Goal: Transaction & Acquisition: Purchase product/service

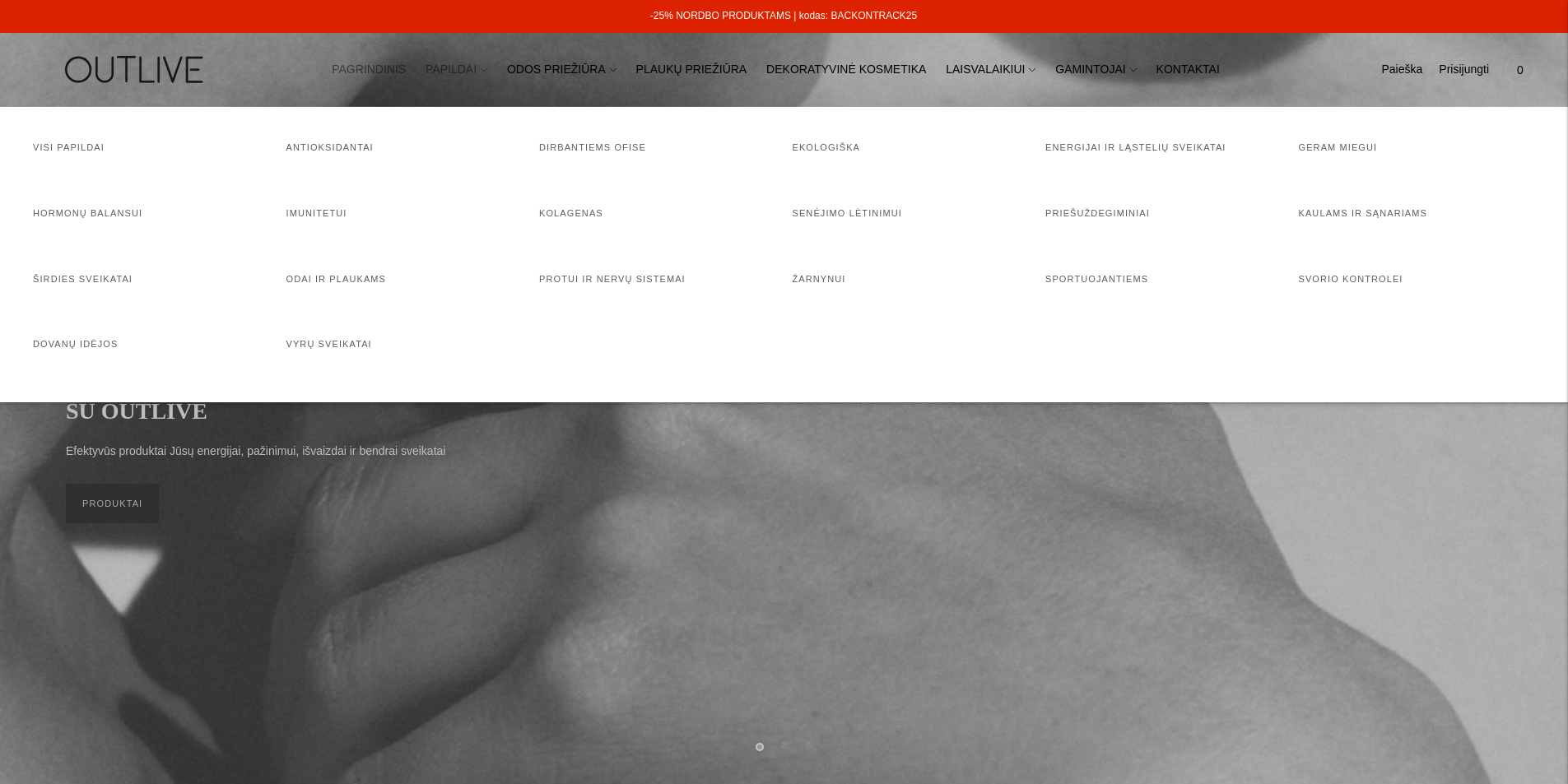
click at [487, 70] on link "PAPILDAI" at bounding box center [456, 70] width 62 height 37
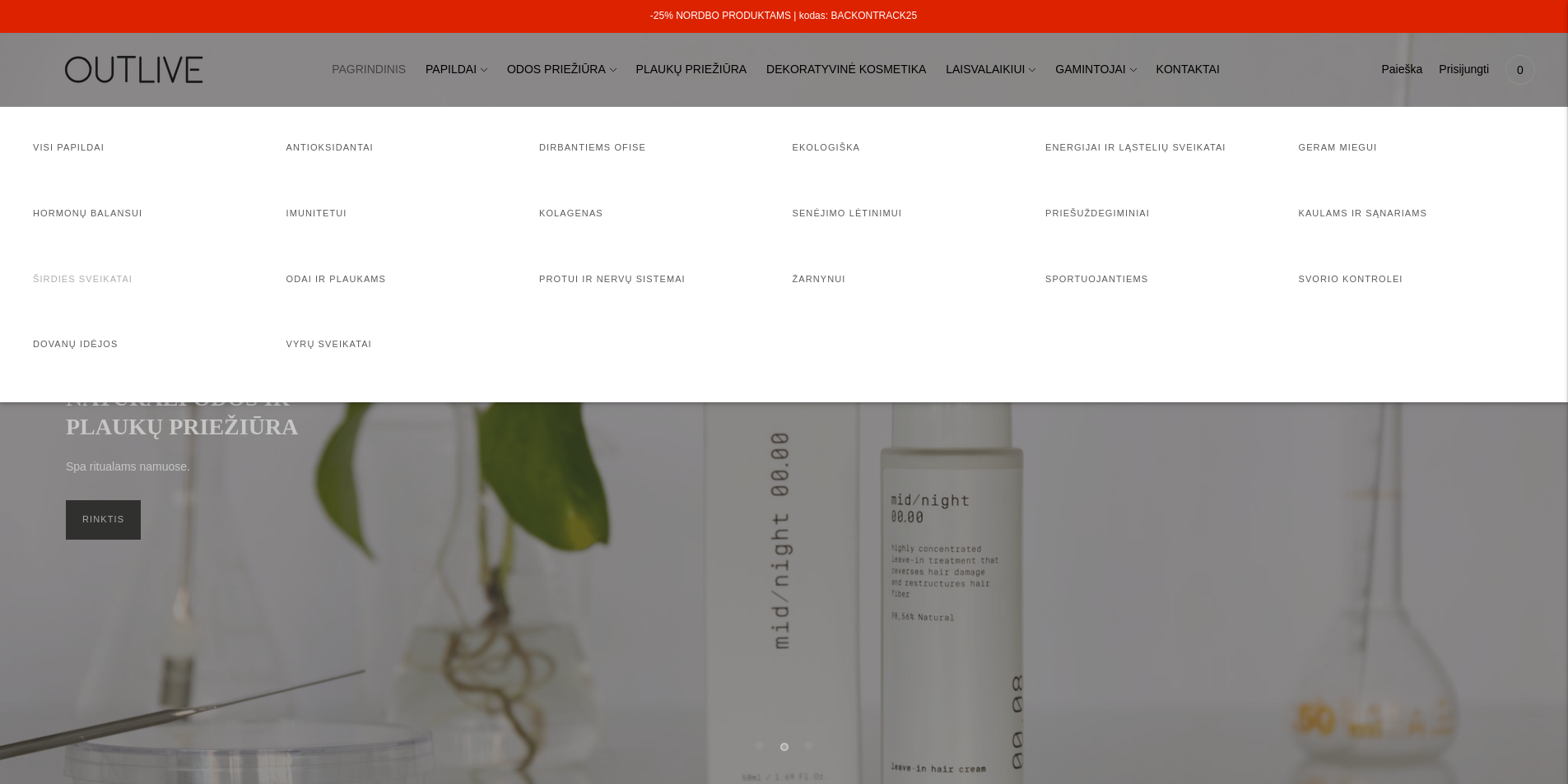
click at [77, 279] on link "Širdies sveikatai" at bounding box center [82, 279] width 99 height 10
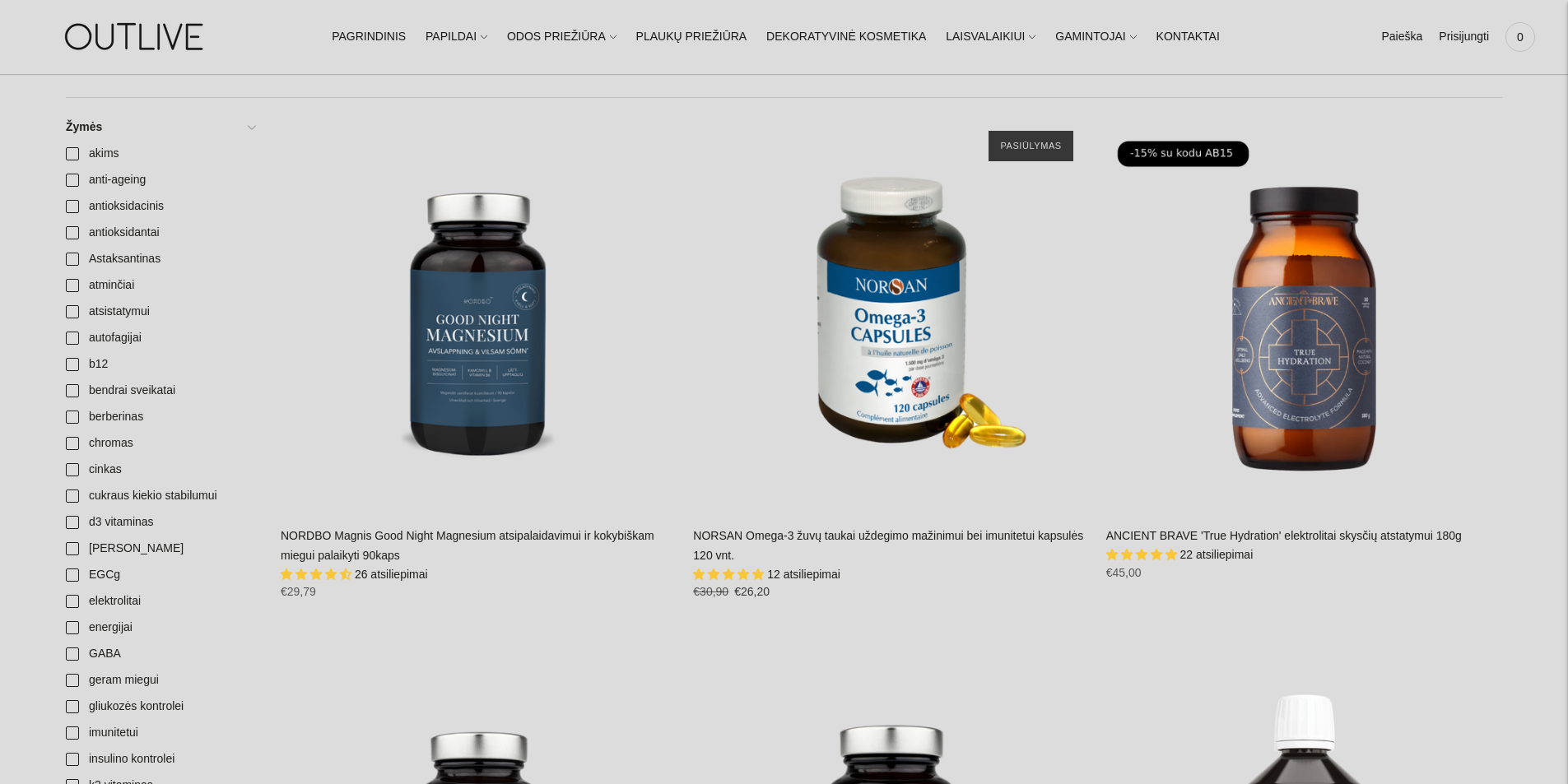
scroll to position [357, 0]
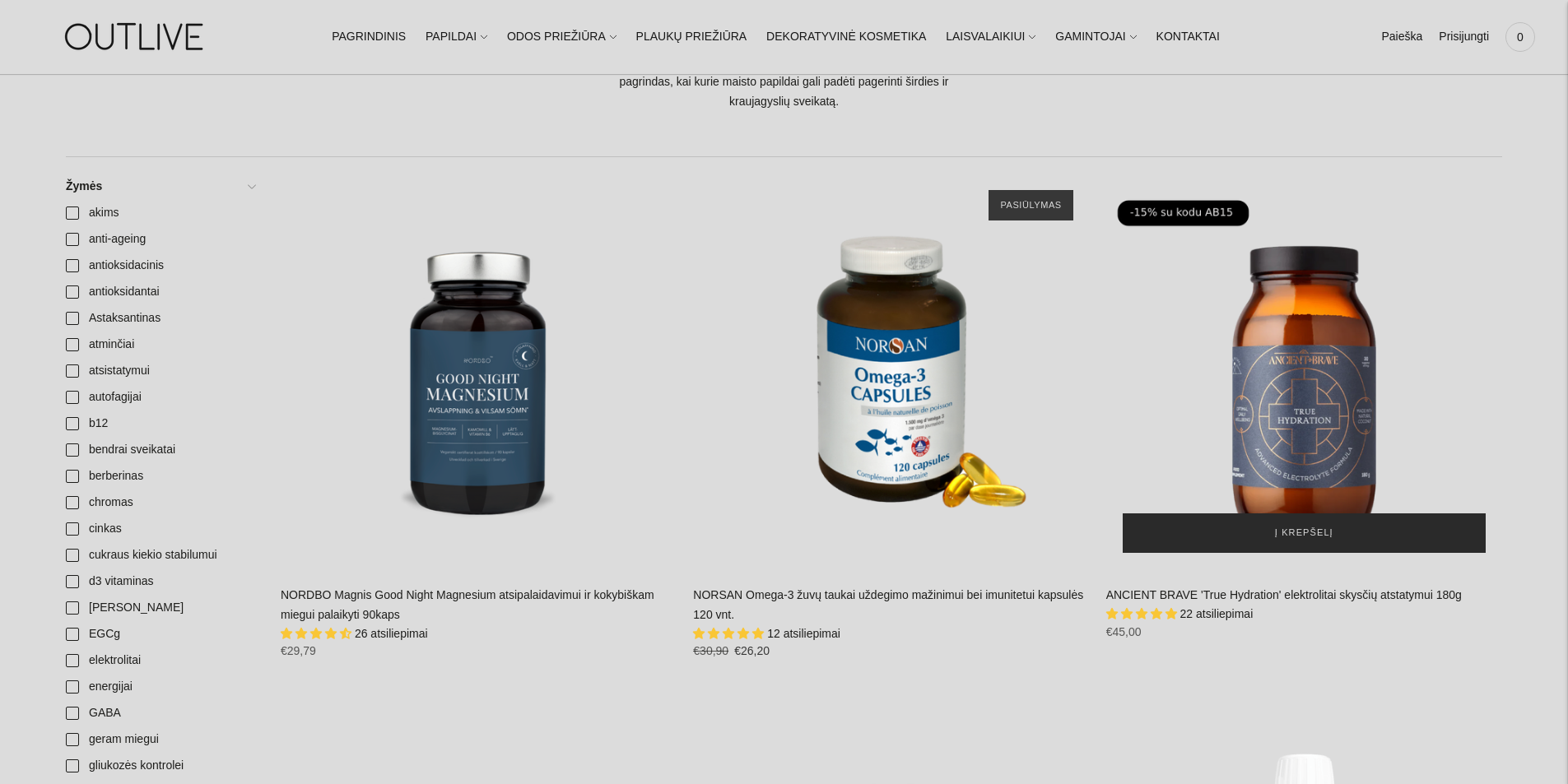
click at [1295, 530] on span "Į krepšelį" at bounding box center [1304, 532] width 59 height 16
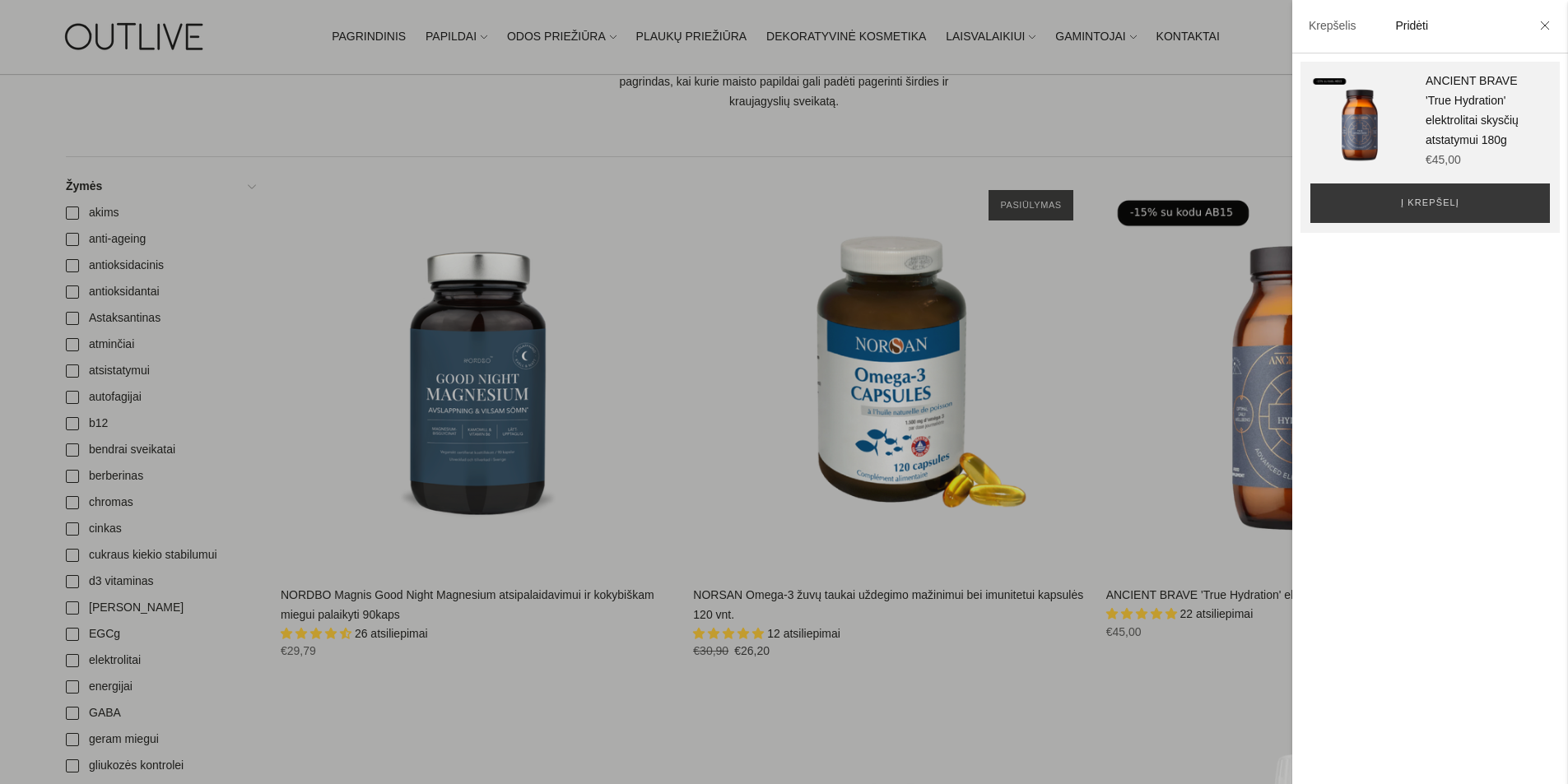
click at [1131, 722] on div at bounding box center [784, 392] width 1568 height 784
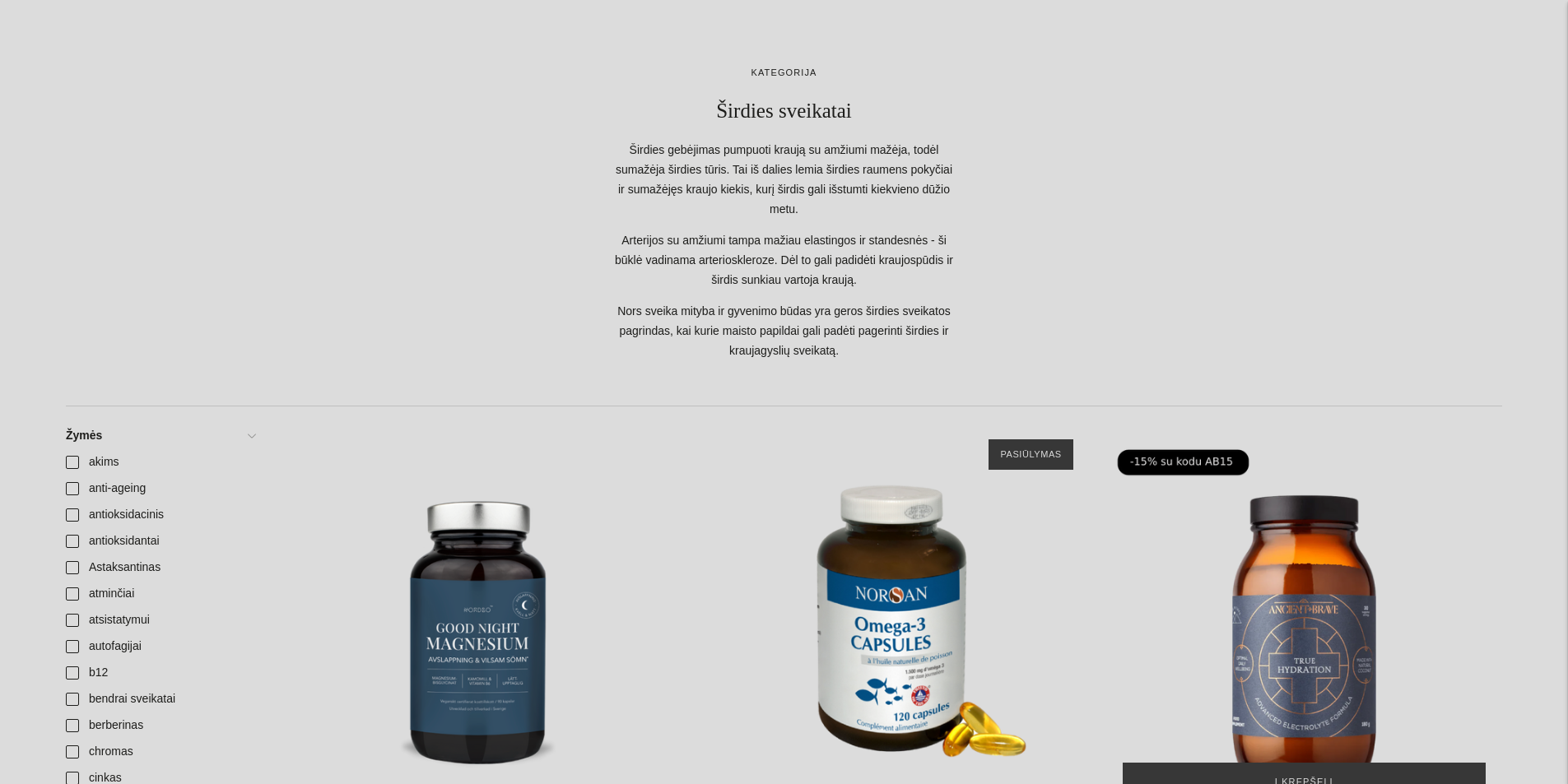
scroll to position [0, 0]
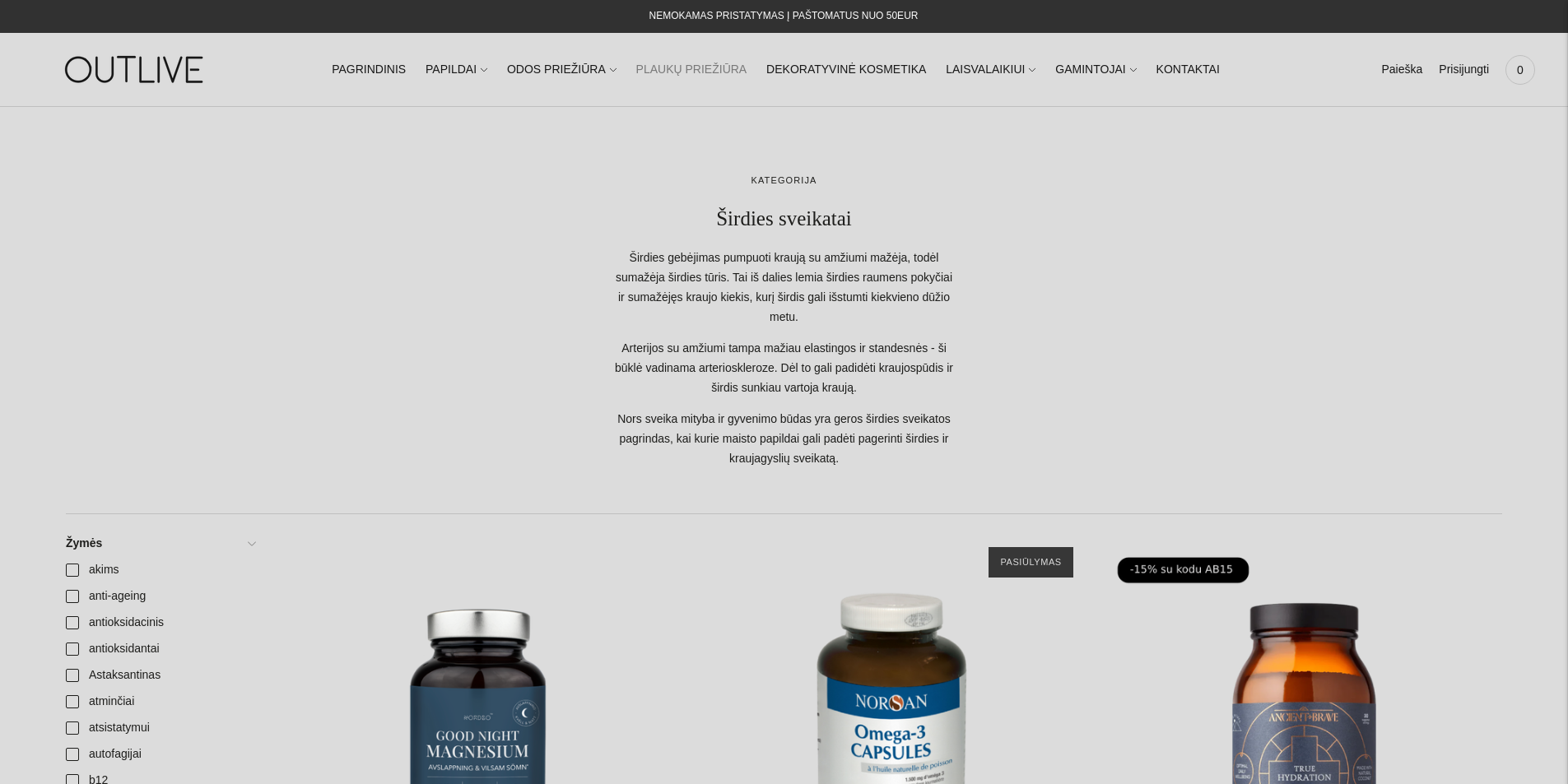
click at [689, 68] on link "PLAUKŲ PRIEŽIŪRA" at bounding box center [691, 70] width 111 height 37
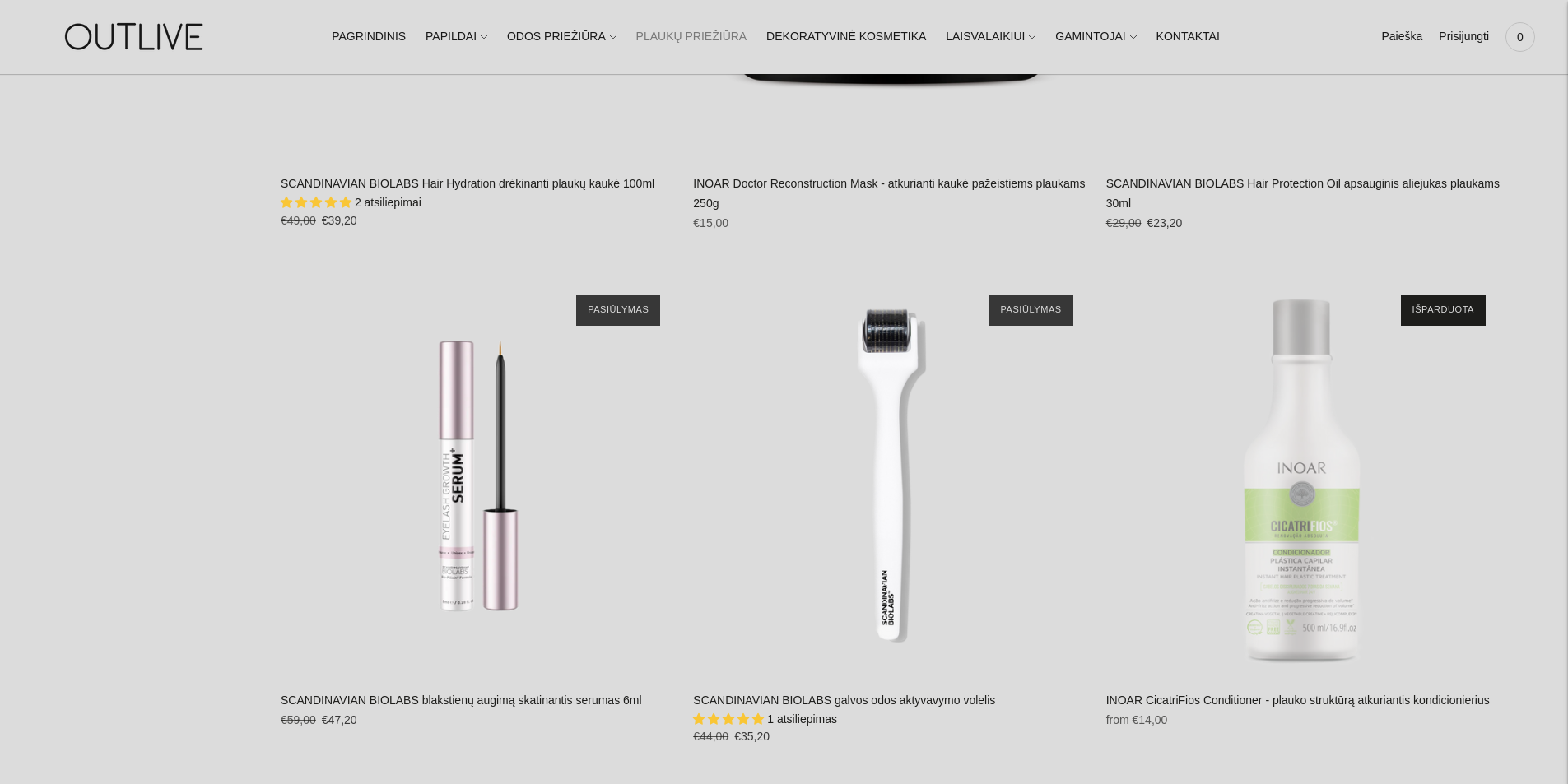
scroll to position [2437, 0]
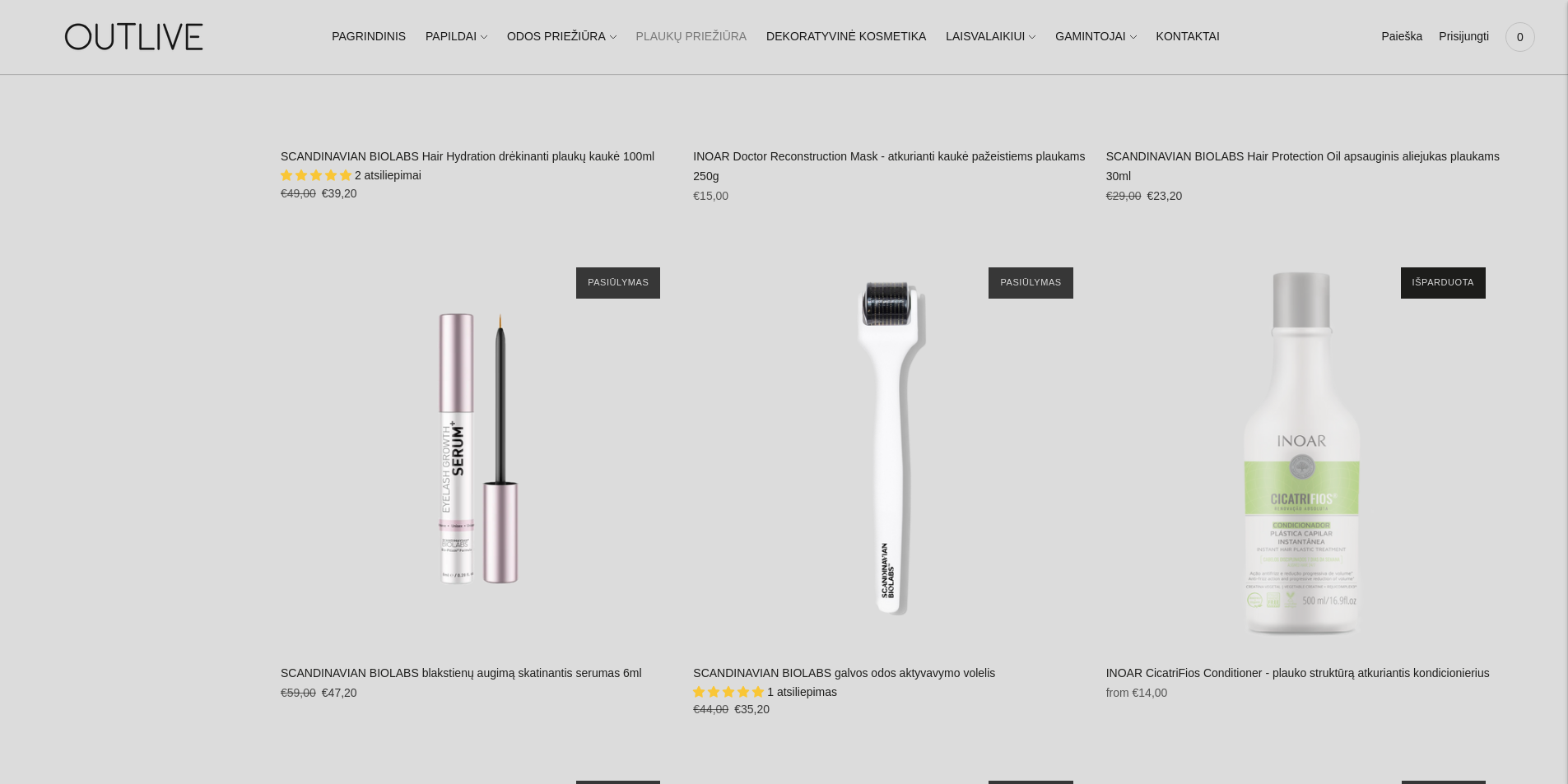
drag, startPoint x: 1563, startPoint y: 303, endPoint x: 1563, endPoint y: 333, distance: 30.0
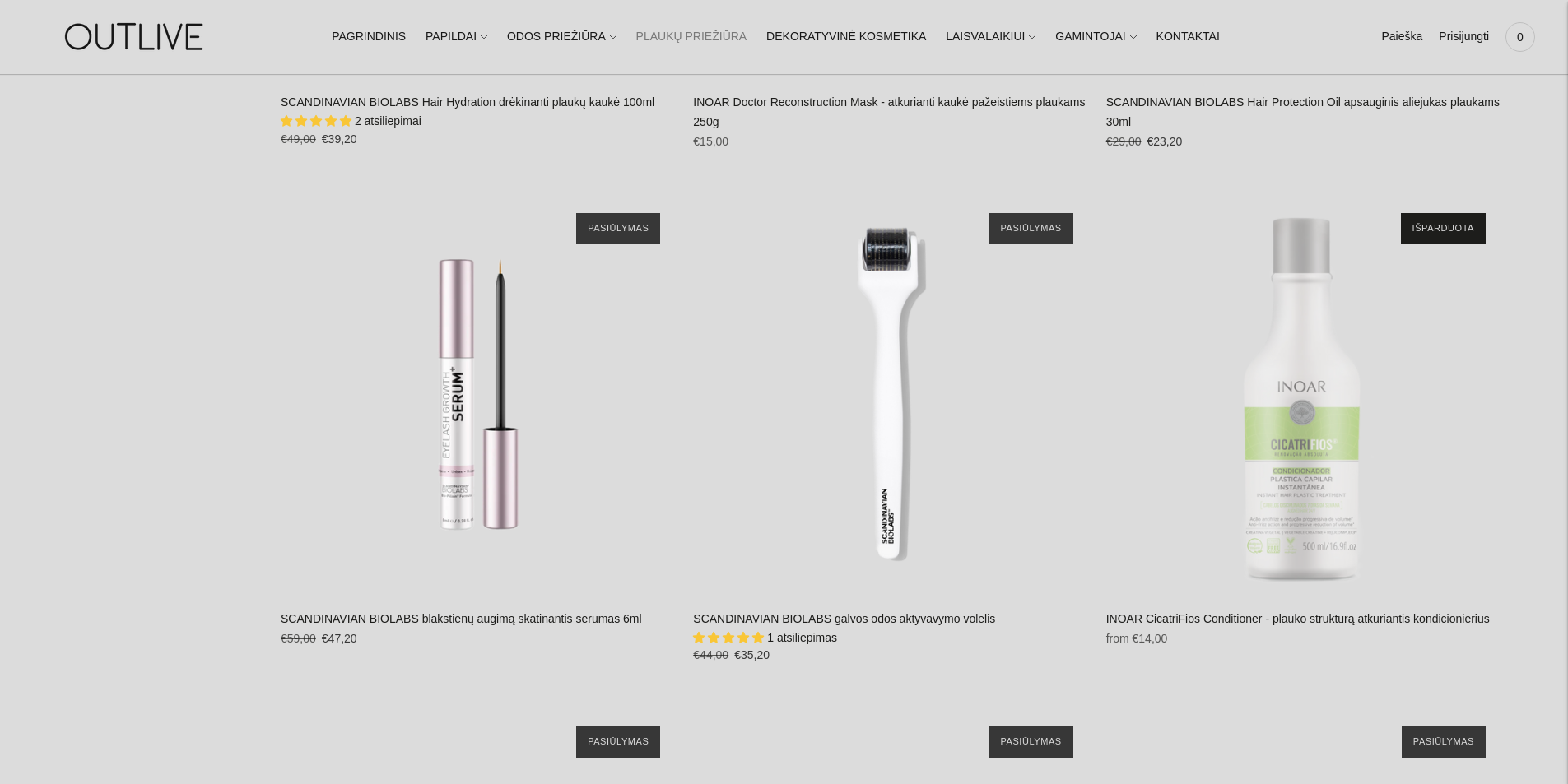
scroll to position [2473, 0]
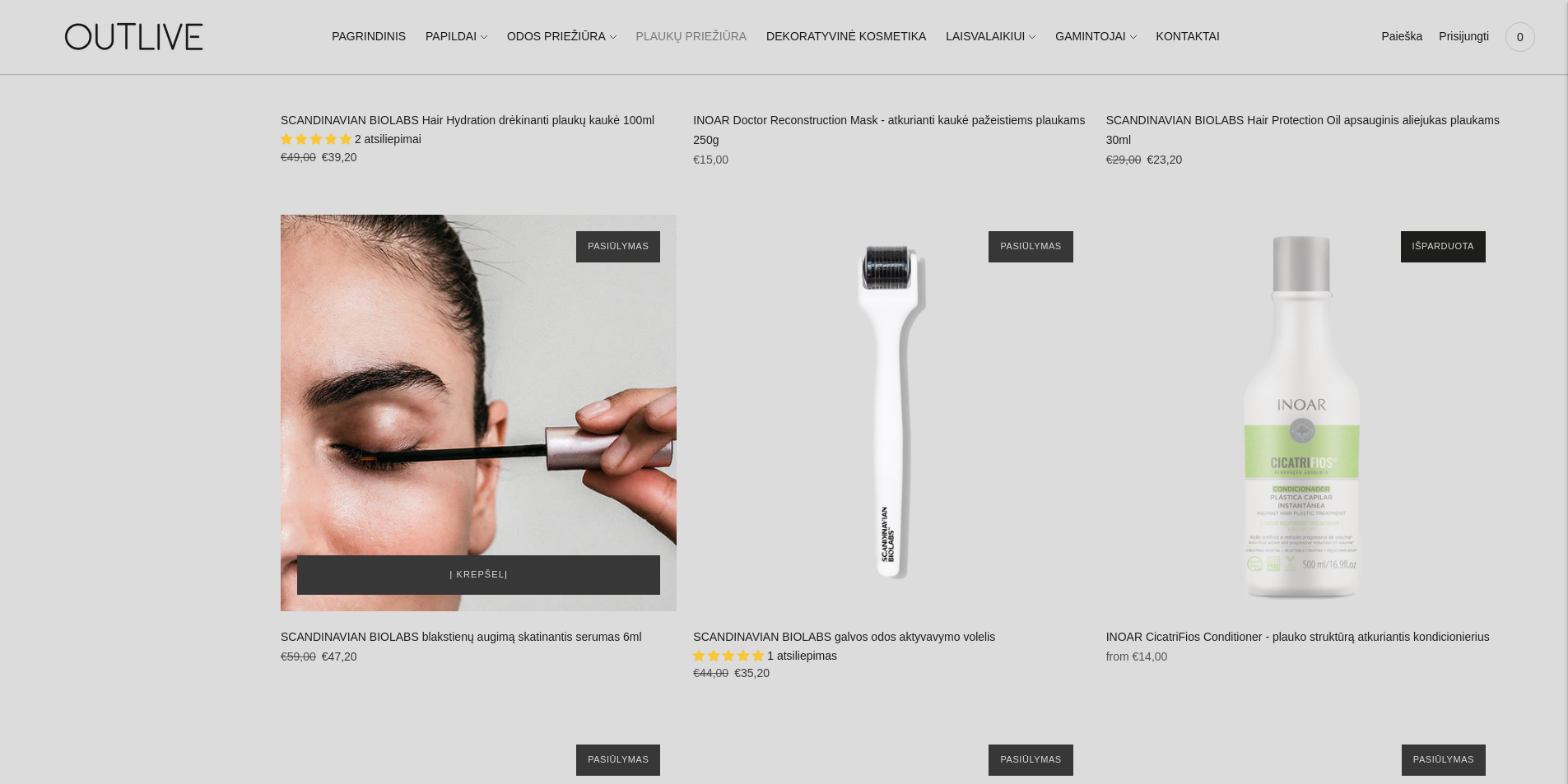
click at [471, 440] on div "SCANDINAVIAN BIOLABS blakstienų augimą skatinantis serumas 6ml\a" at bounding box center [479, 413] width 396 height 396
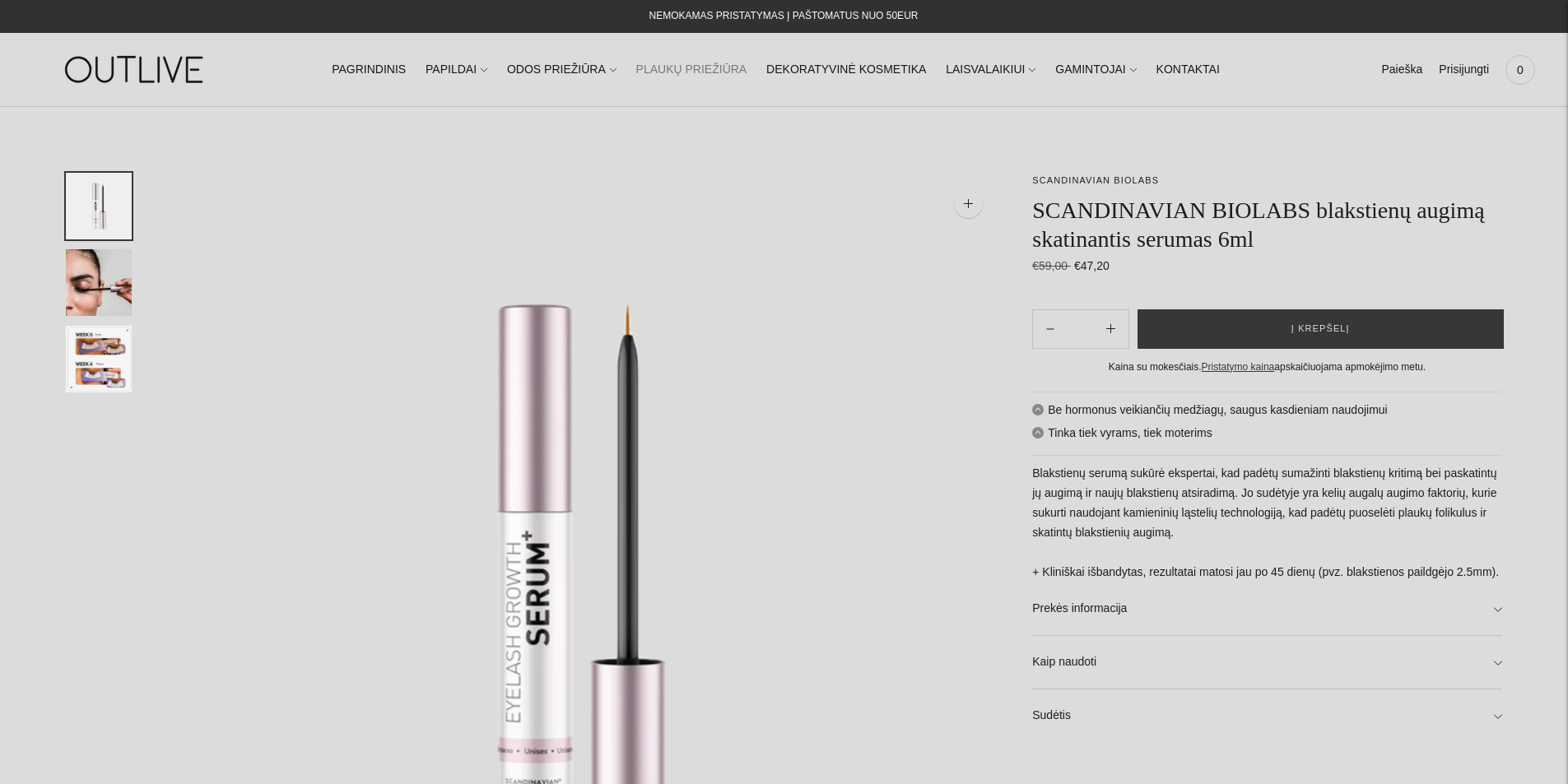
click at [689, 61] on link "PLAUKŲ PRIEŽIŪRA" at bounding box center [691, 70] width 111 height 37
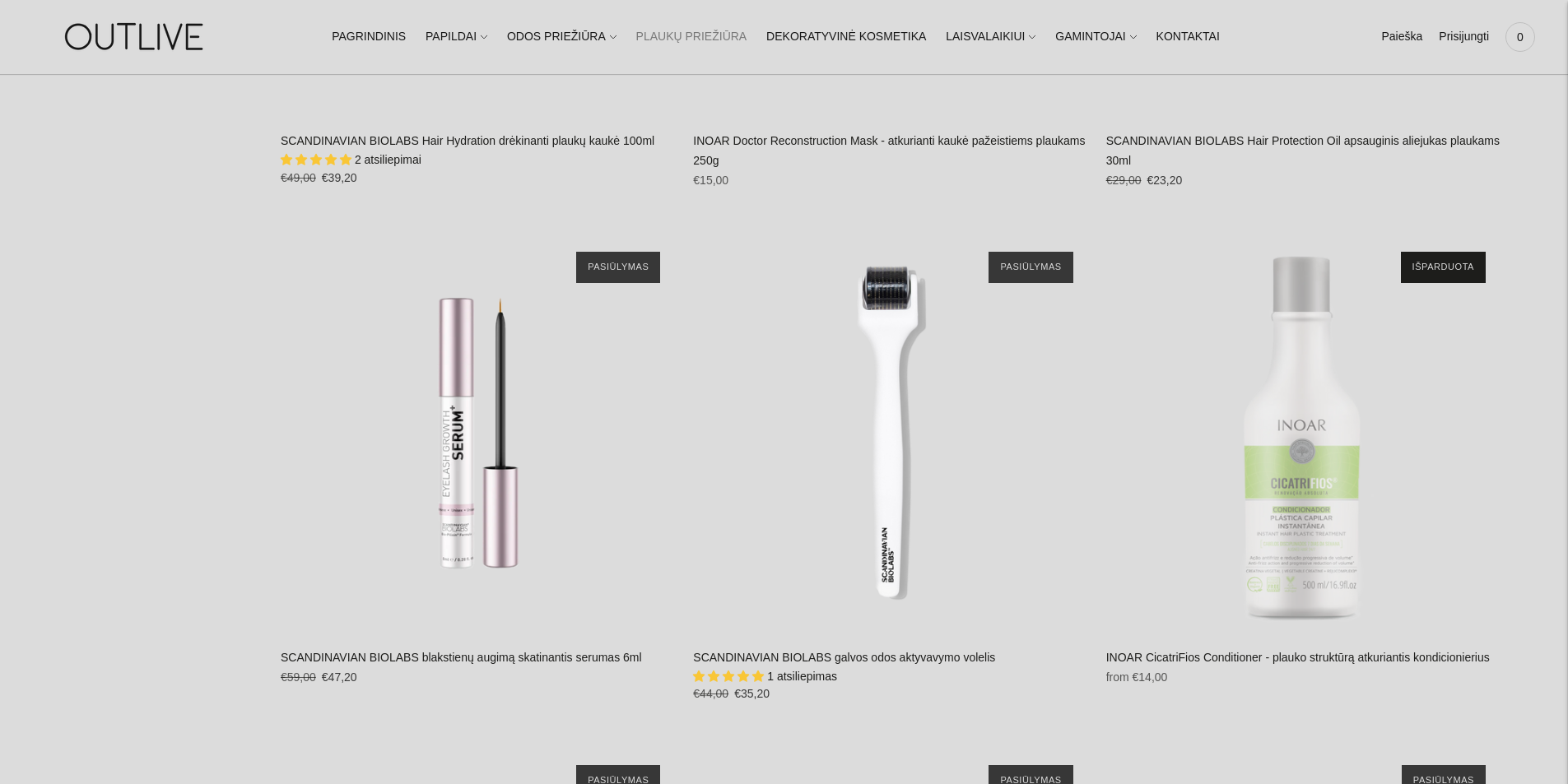
scroll to position [2462, 0]
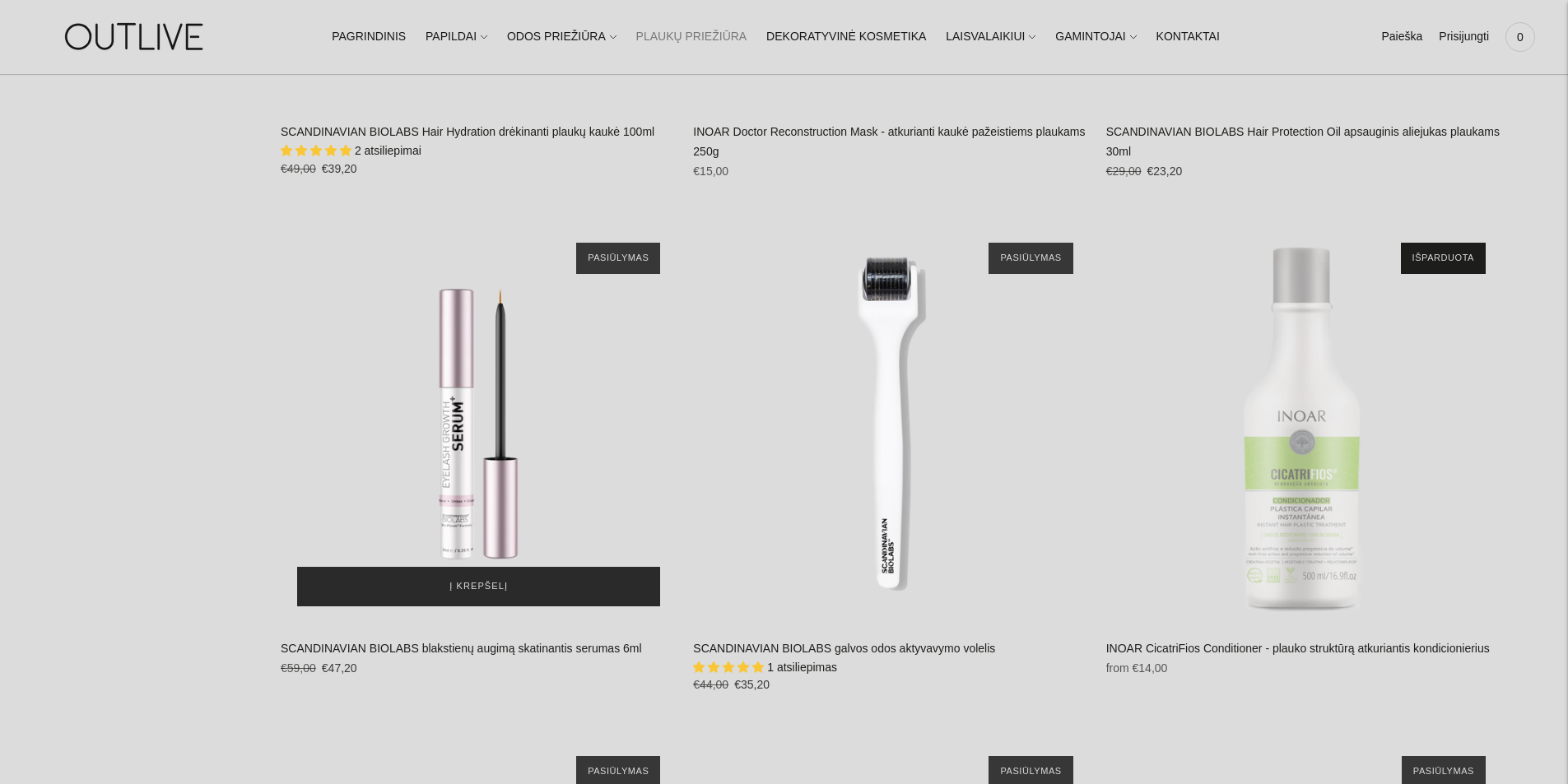
click at [529, 583] on button "Į krepšelį" at bounding box center [478, 587] width 363 height 39
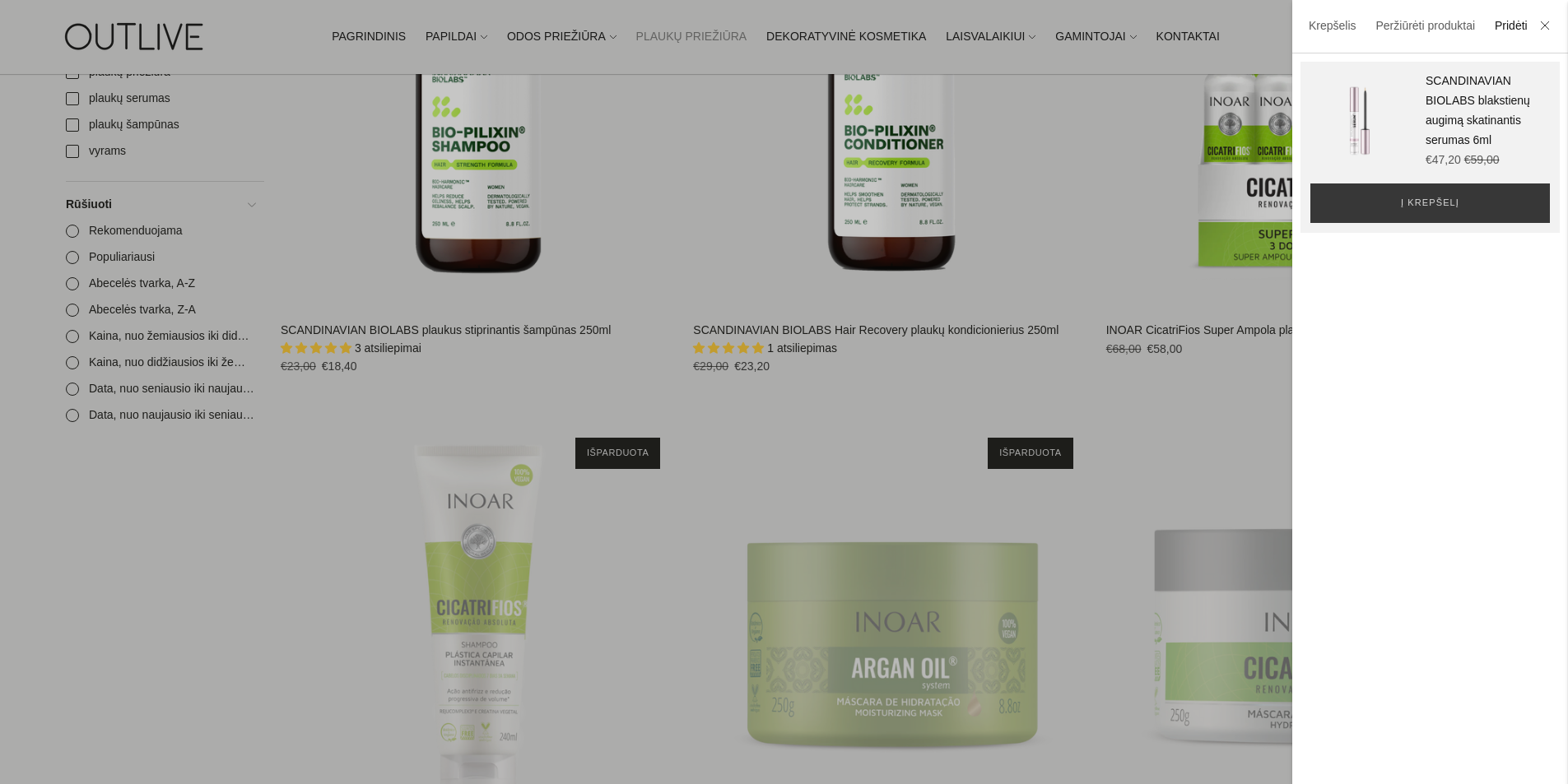
scroll to position [0, 0]
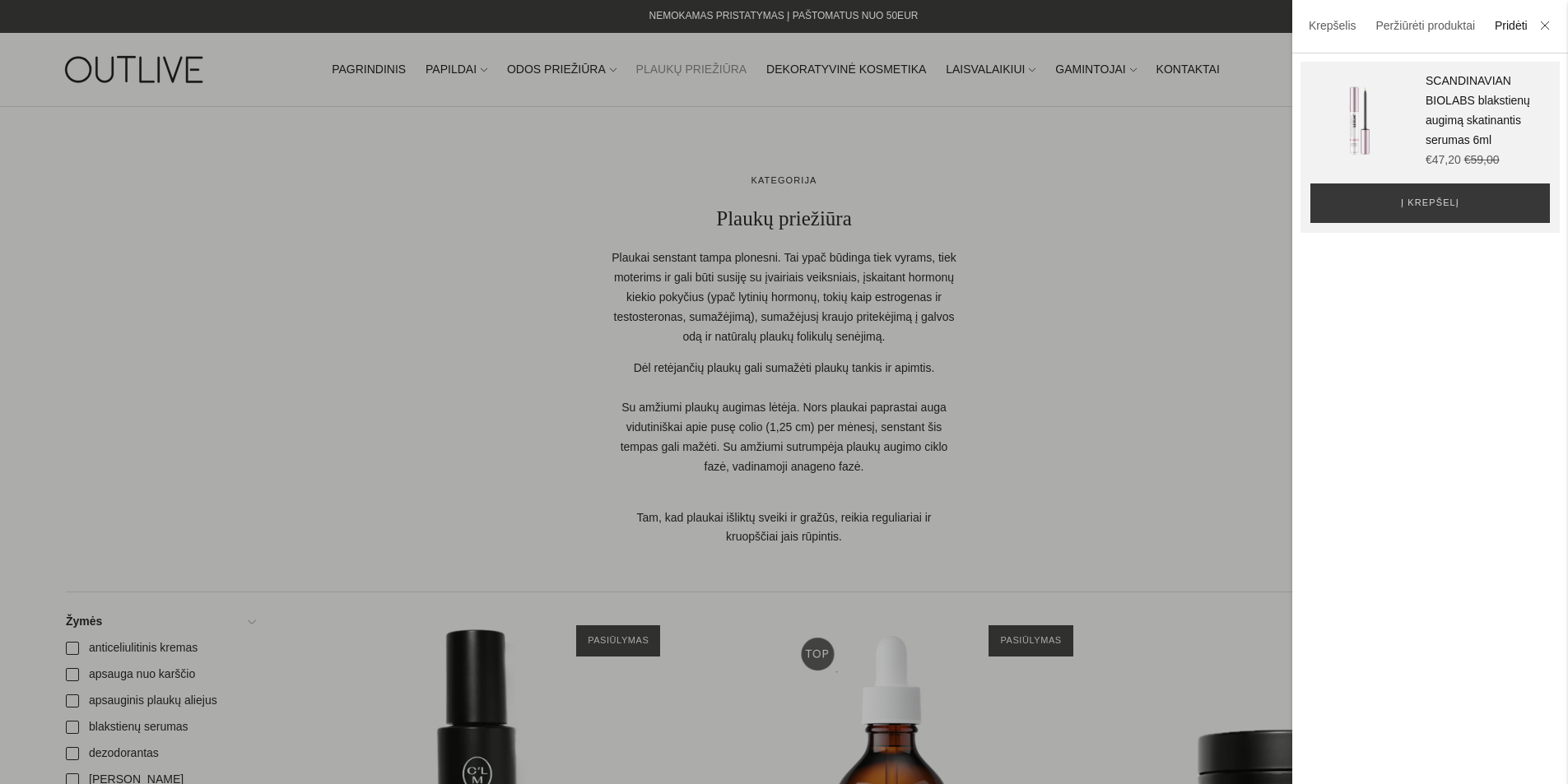
click at [1545, 20] on li at bounding box center [1544, 27] width 26 height 37
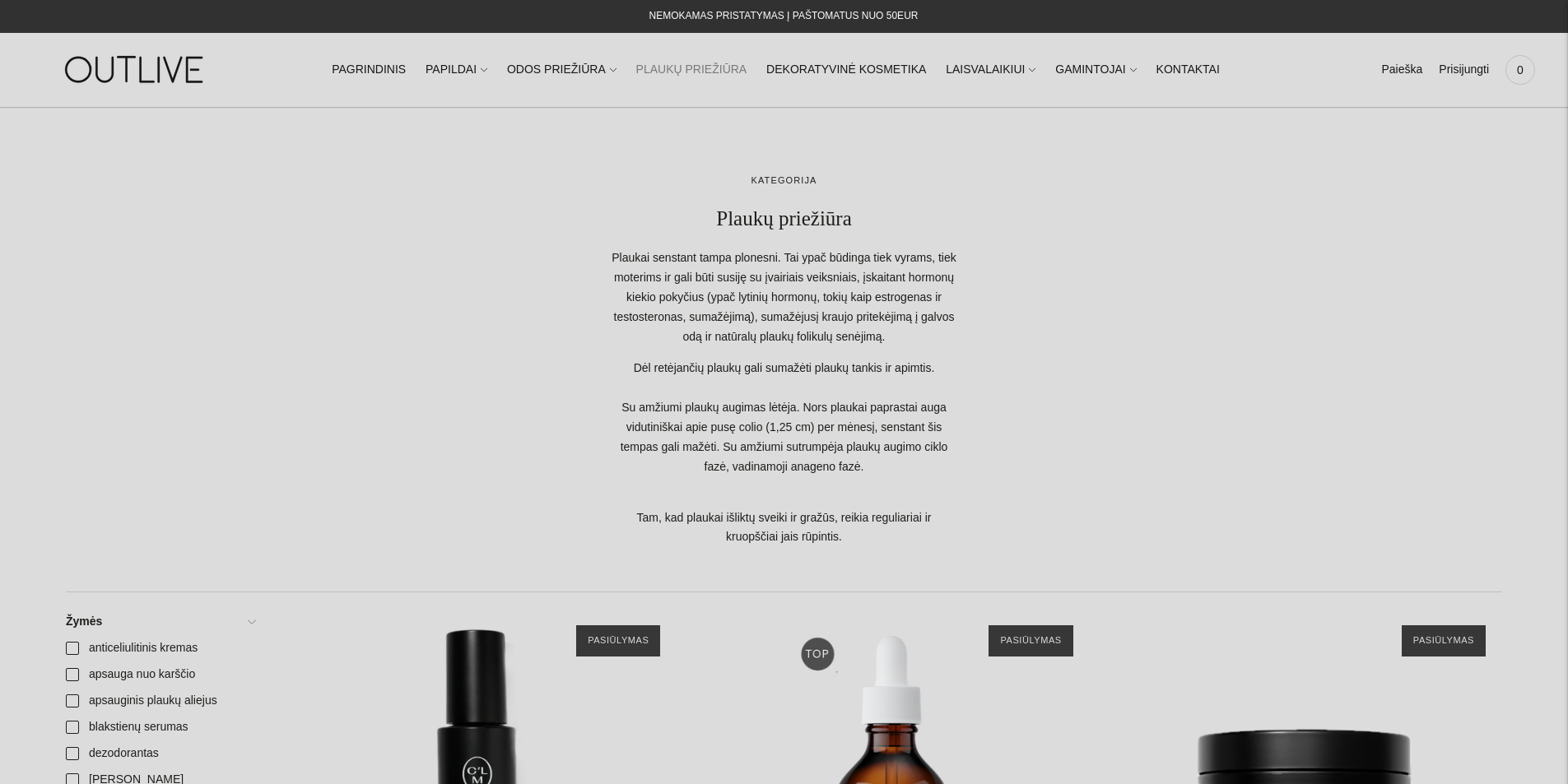
scroll to position [2654, 0]
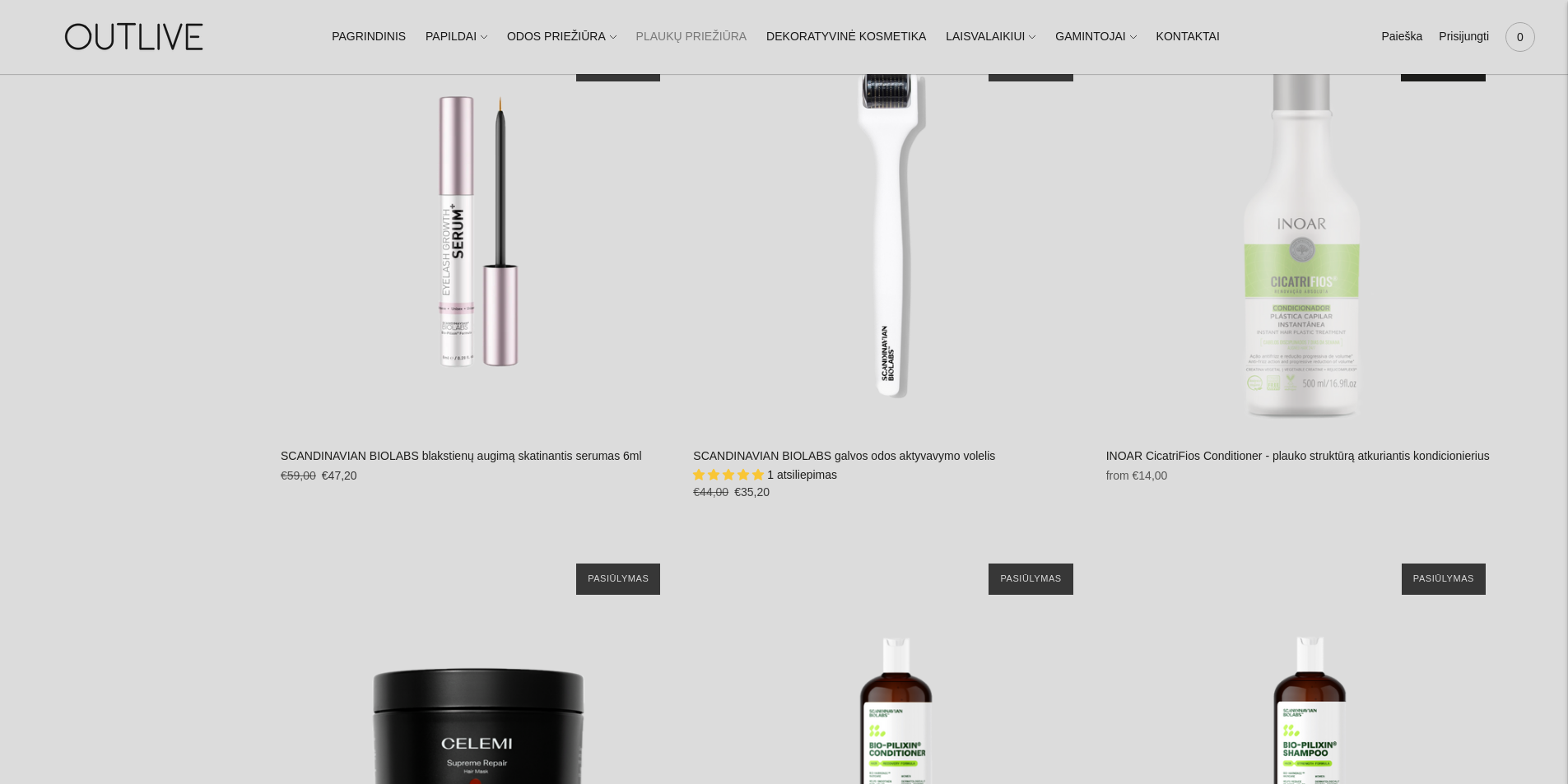
click at [1518, 36] on span "0" at bounding box center [1520, 37] width 23 height 23
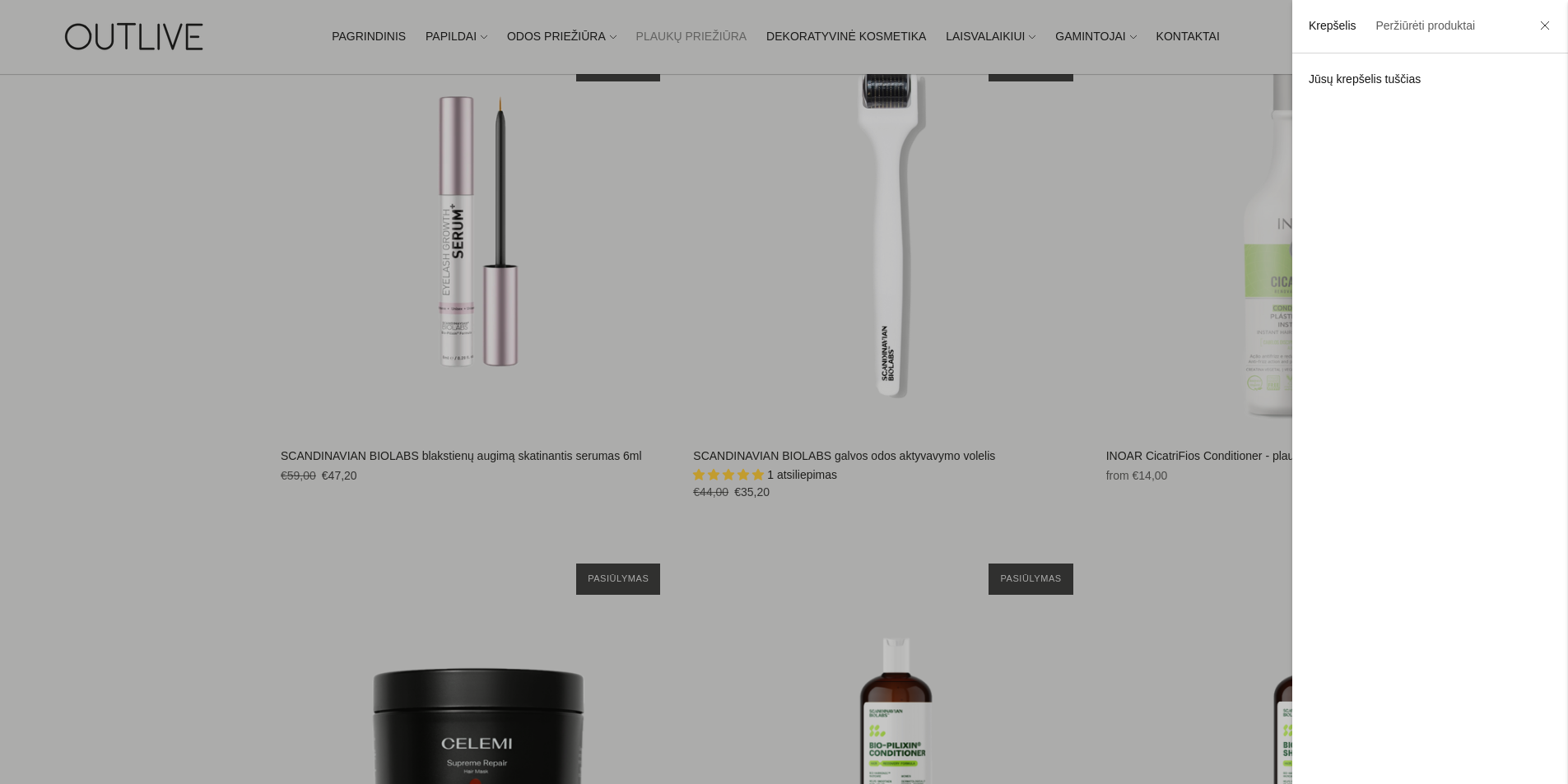
click at [378, 366] on div at bounding box center [784, 392] width 1568 height 784
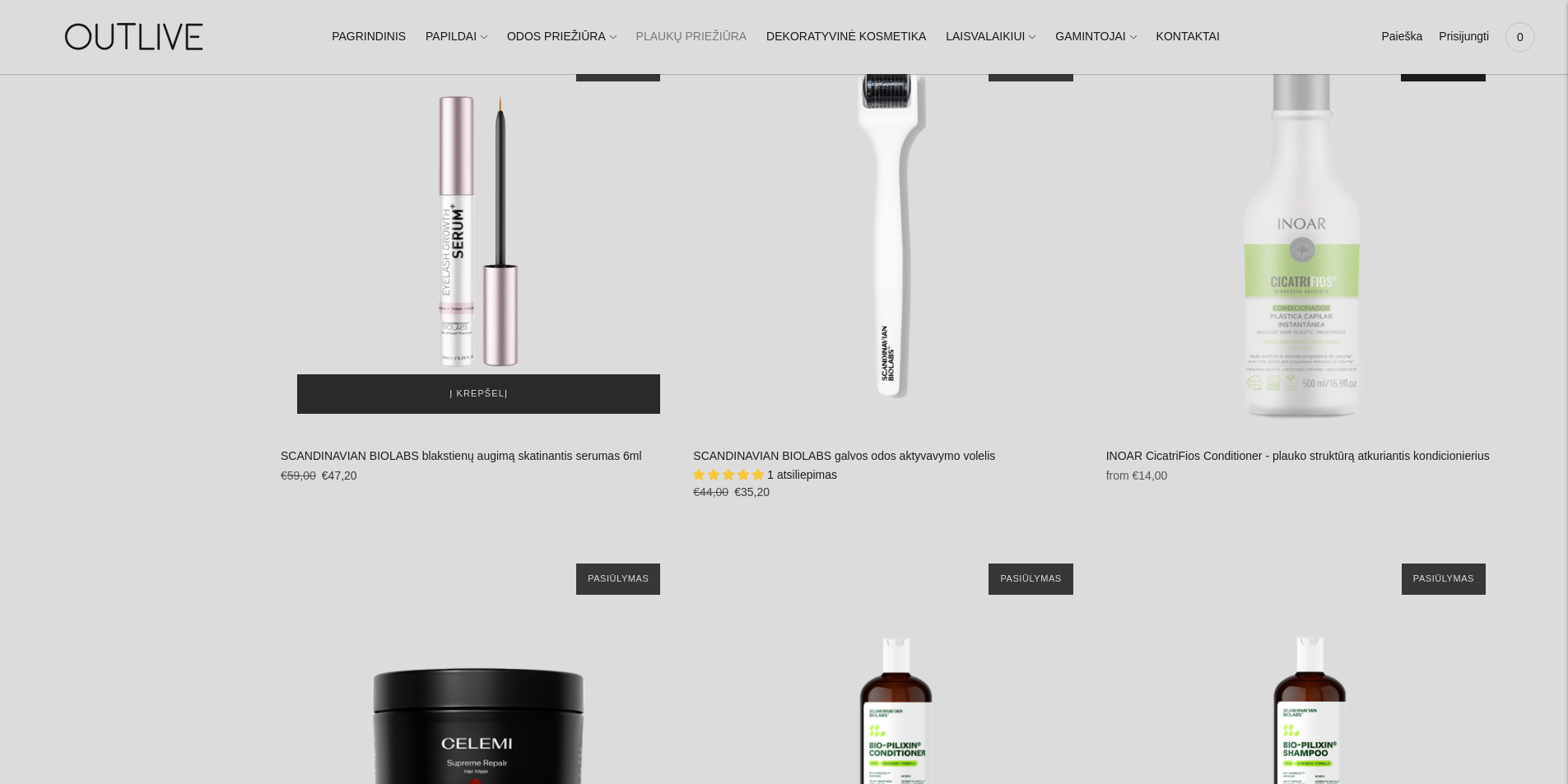
click at [427, 381] on button "Į krepšelį" at bounding box center [478, 394] width 363 height 39
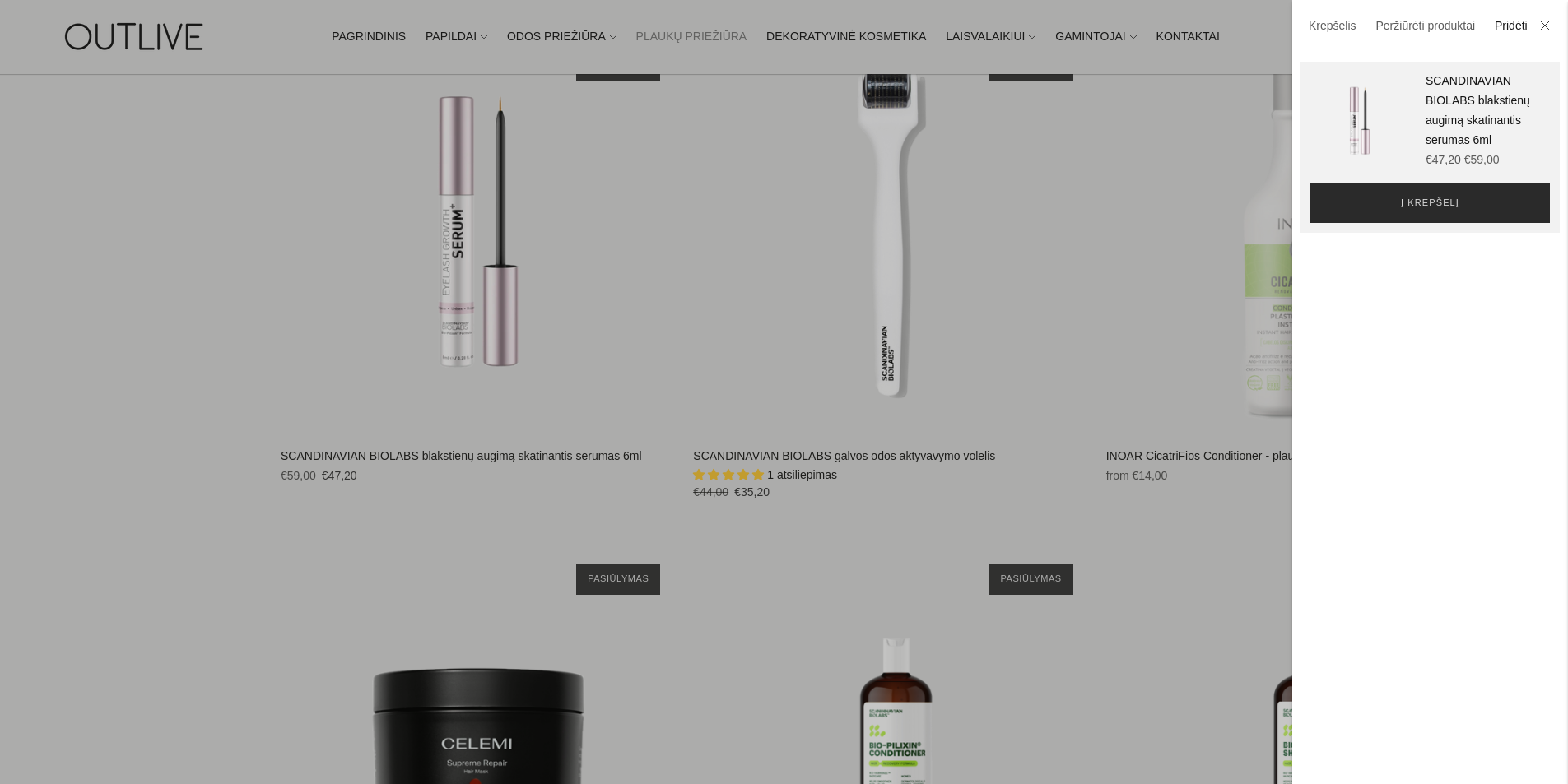
click at [1364, 219] on button "Į krepšelį" at bounding box center [1430, 203] width 240 height 39
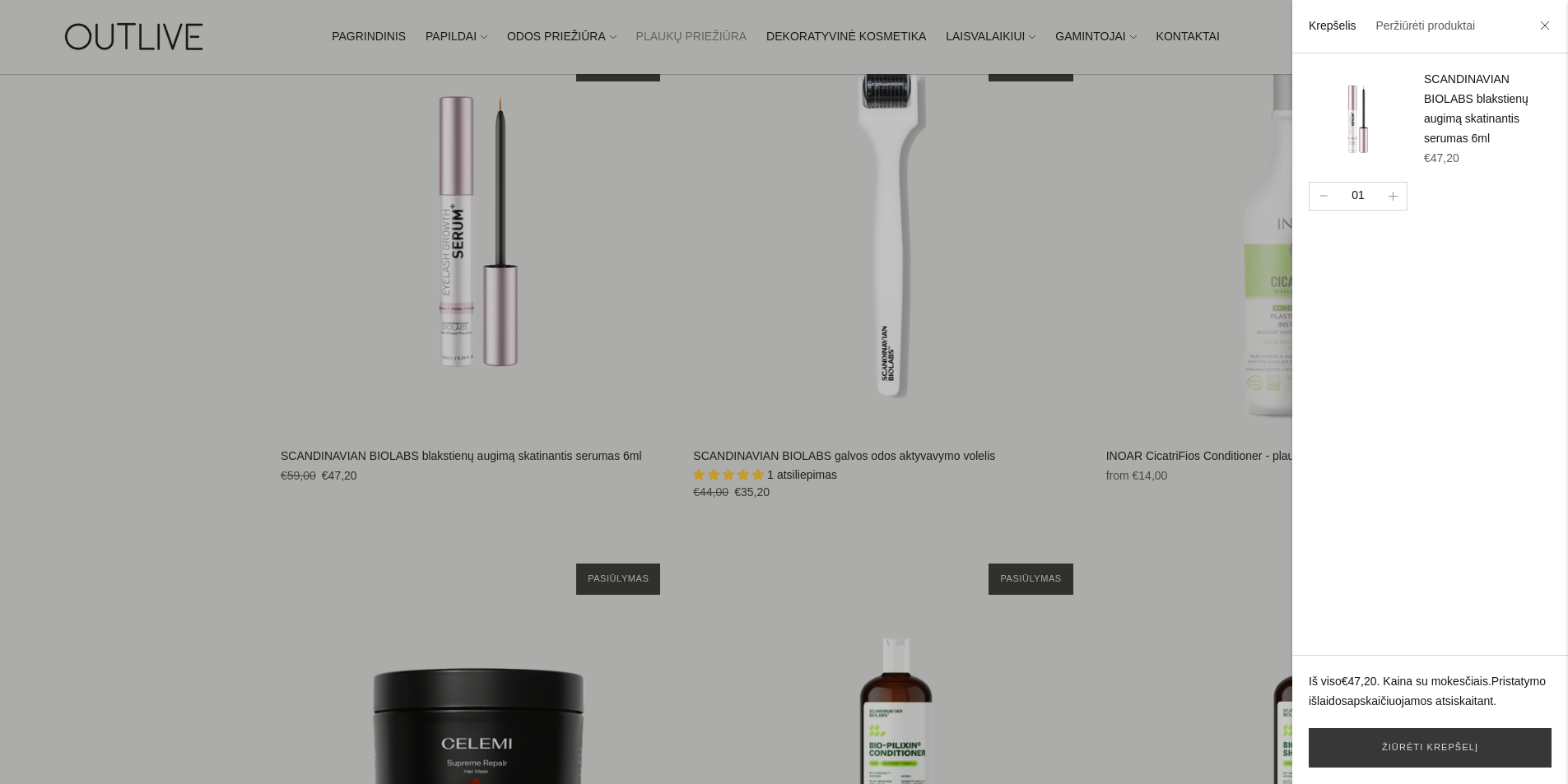
click at [457, 37] on div at bounding box center [784, 392] width 1568 height 784
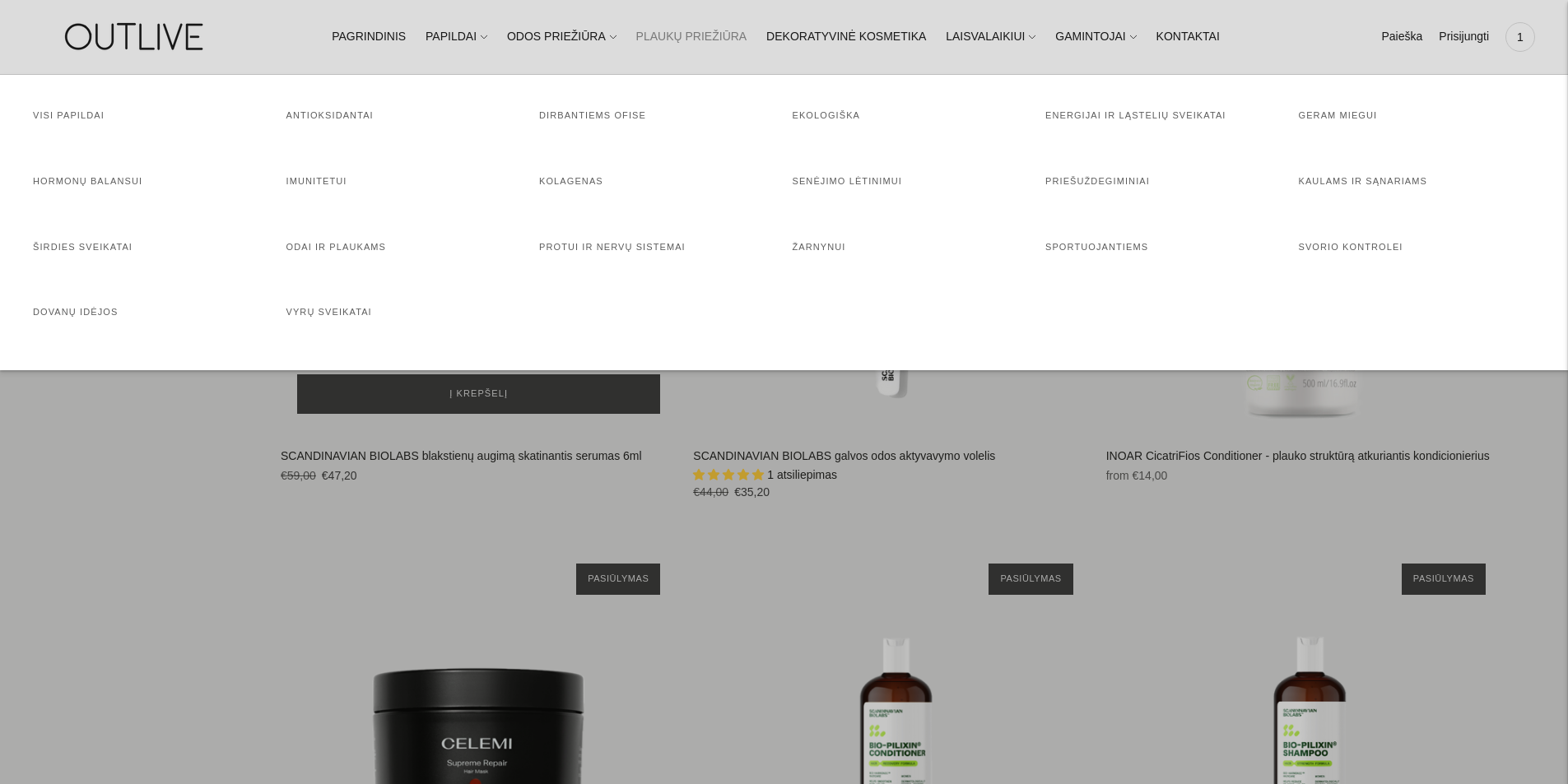
click at [457, 37] on link "PAPILDAI" at bounding box center [456, 37] width 62 height 37
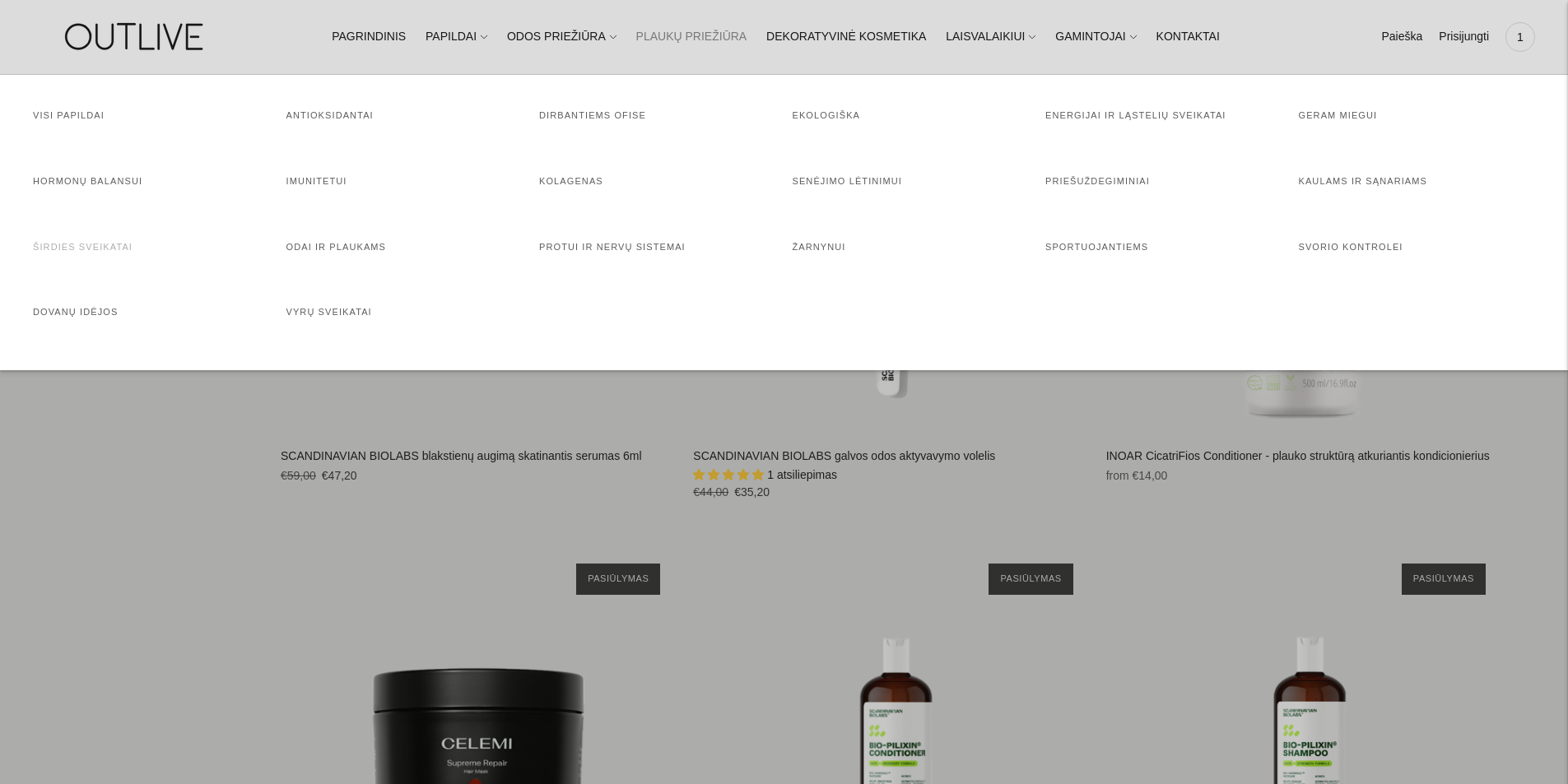
click at [76, 242] on link "Širdies sveikatai" at bounding box center [82, 247] width 99 height 10
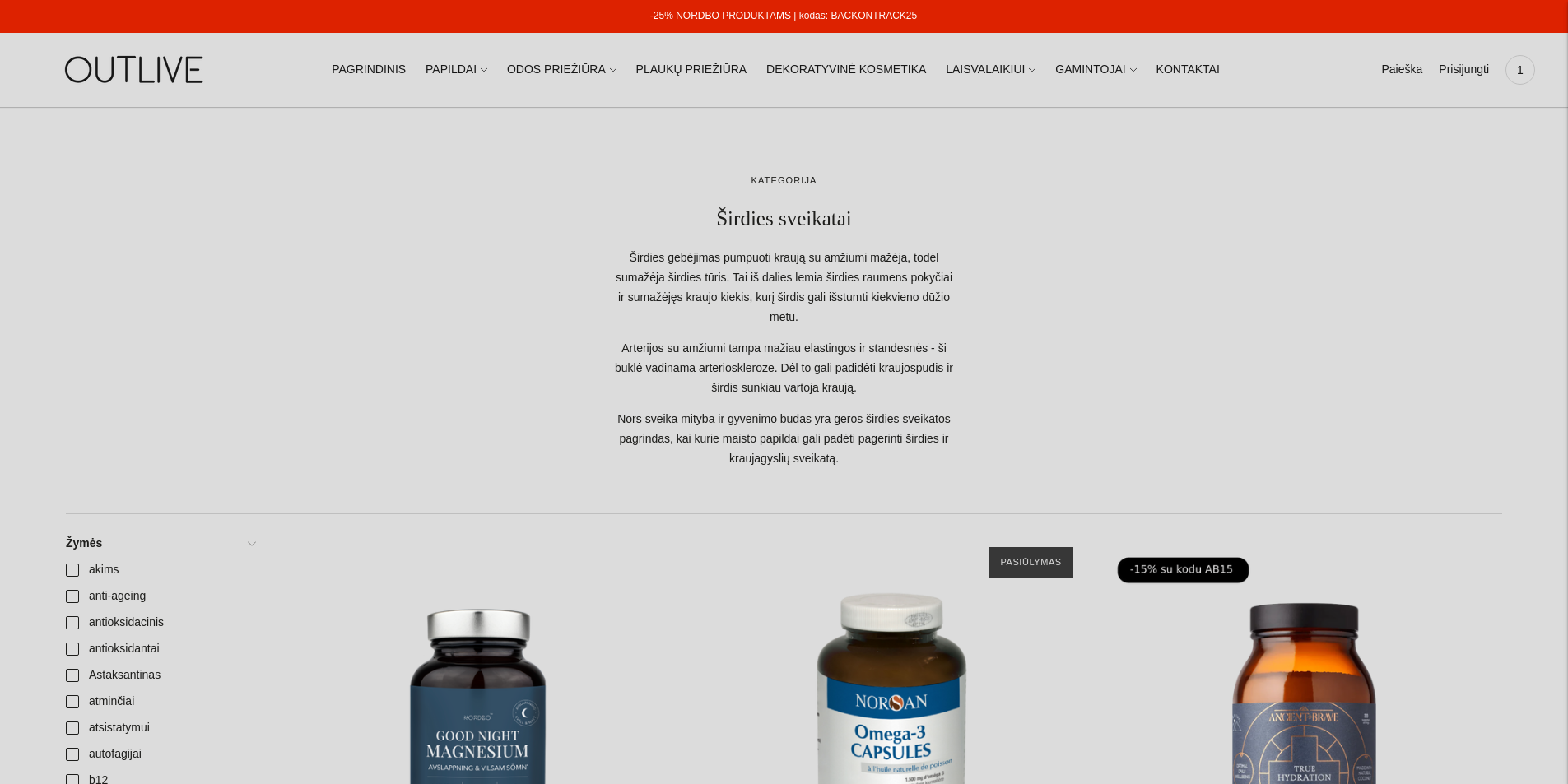
scroll to position [478, 0]
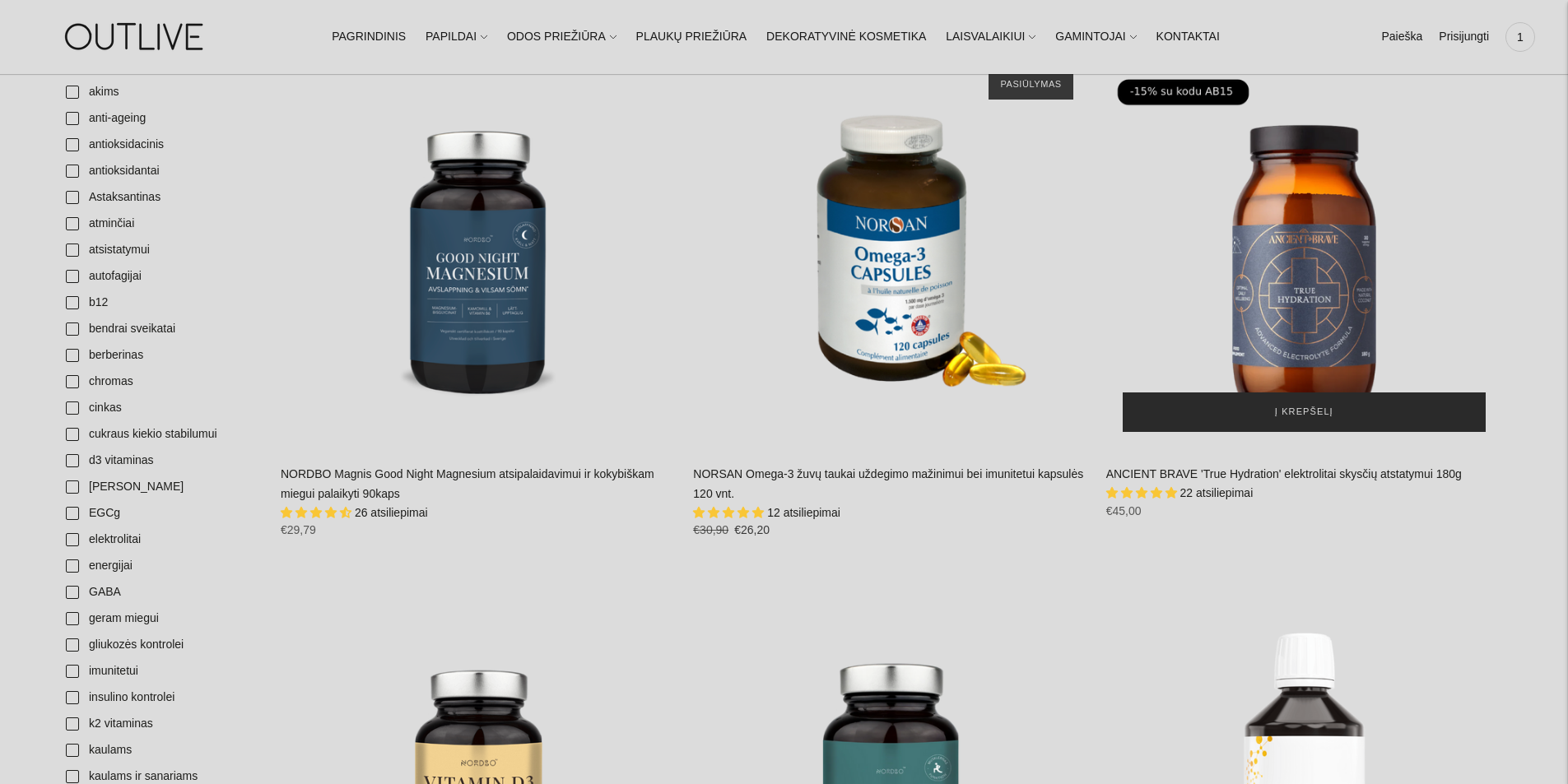
click at [1271, 425] on button "Į krepšelį" at bounding box center [1304, 412] width 363 height 39
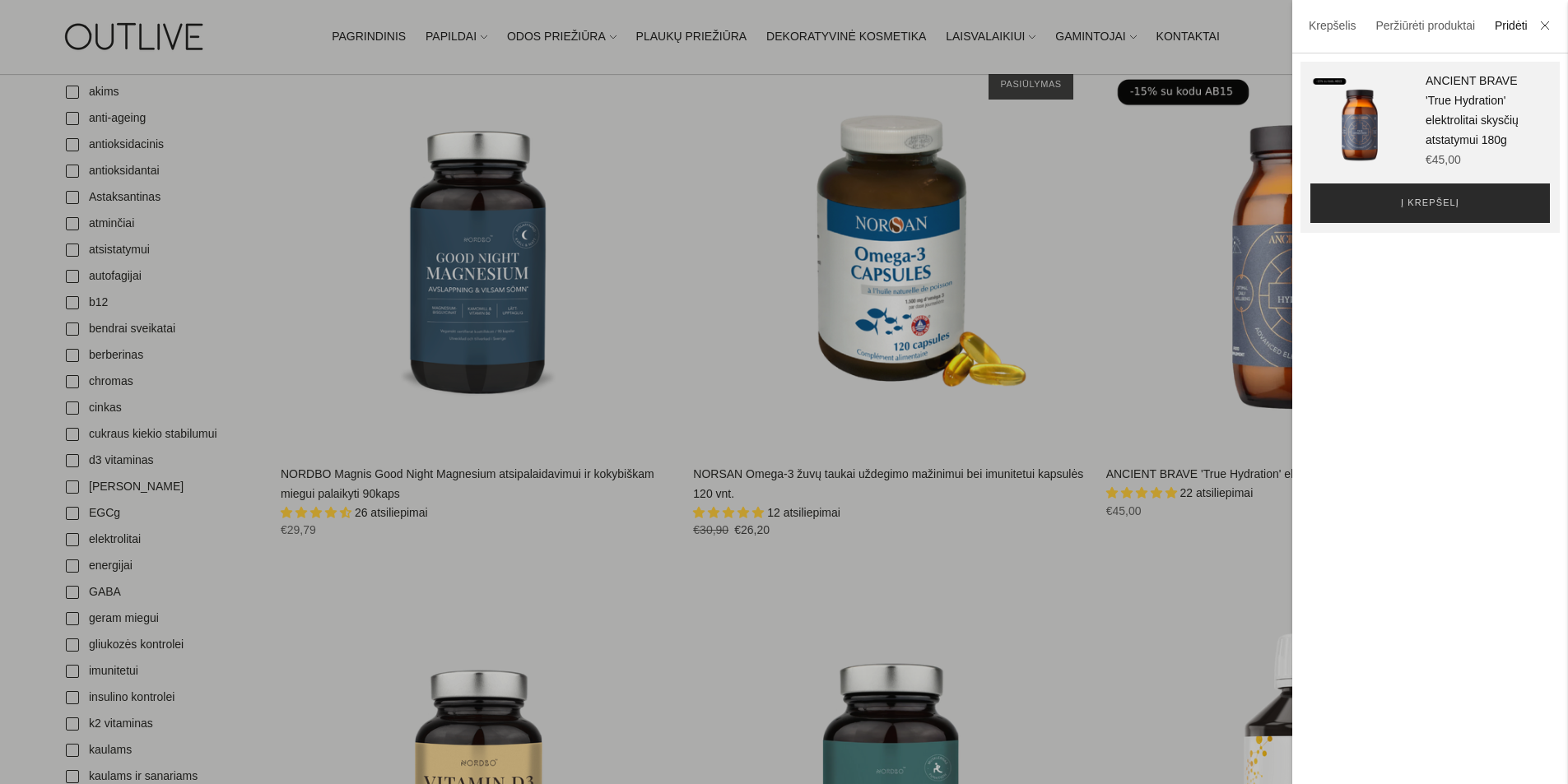
click at [1403, 206] on span "Į krepšelį" at bounding box center [1429, 202] width 59 height 16
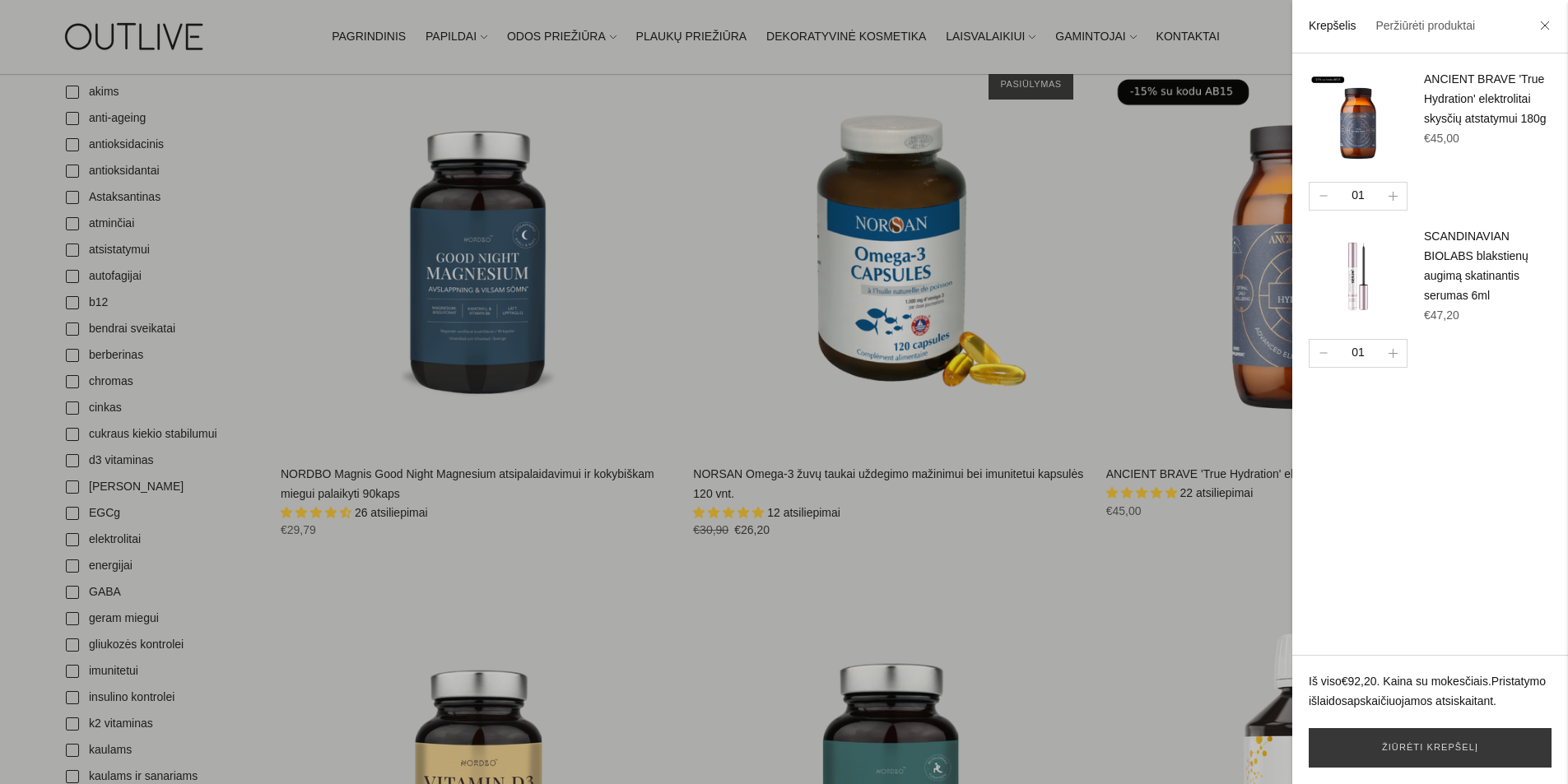
click at [468, 36] on div at bounding box center [784, 392] width 1568 height 784
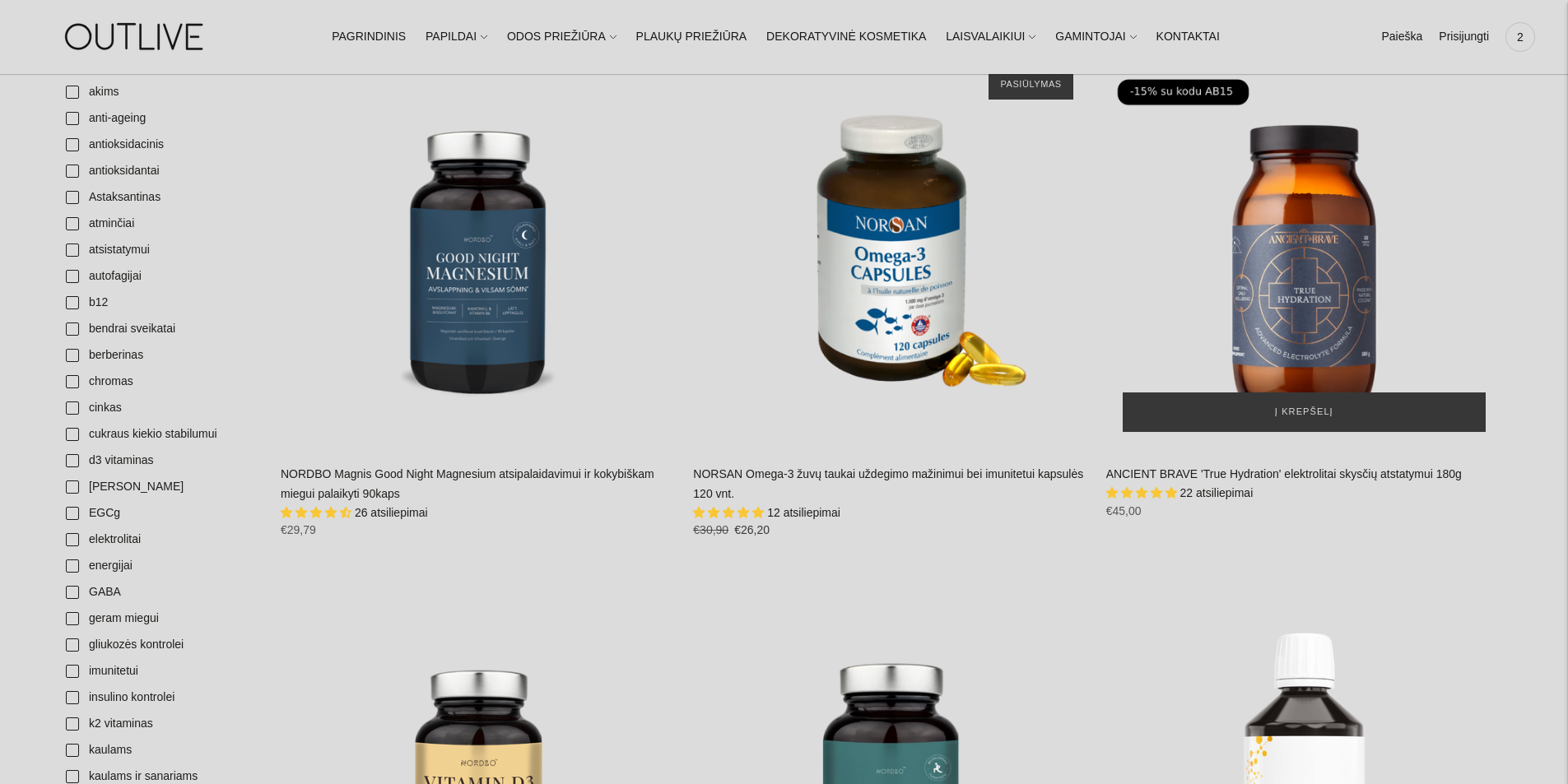
click at [468, 36] on link "PAPILDAI" at bounding box center [456, 37] width 62 height 37
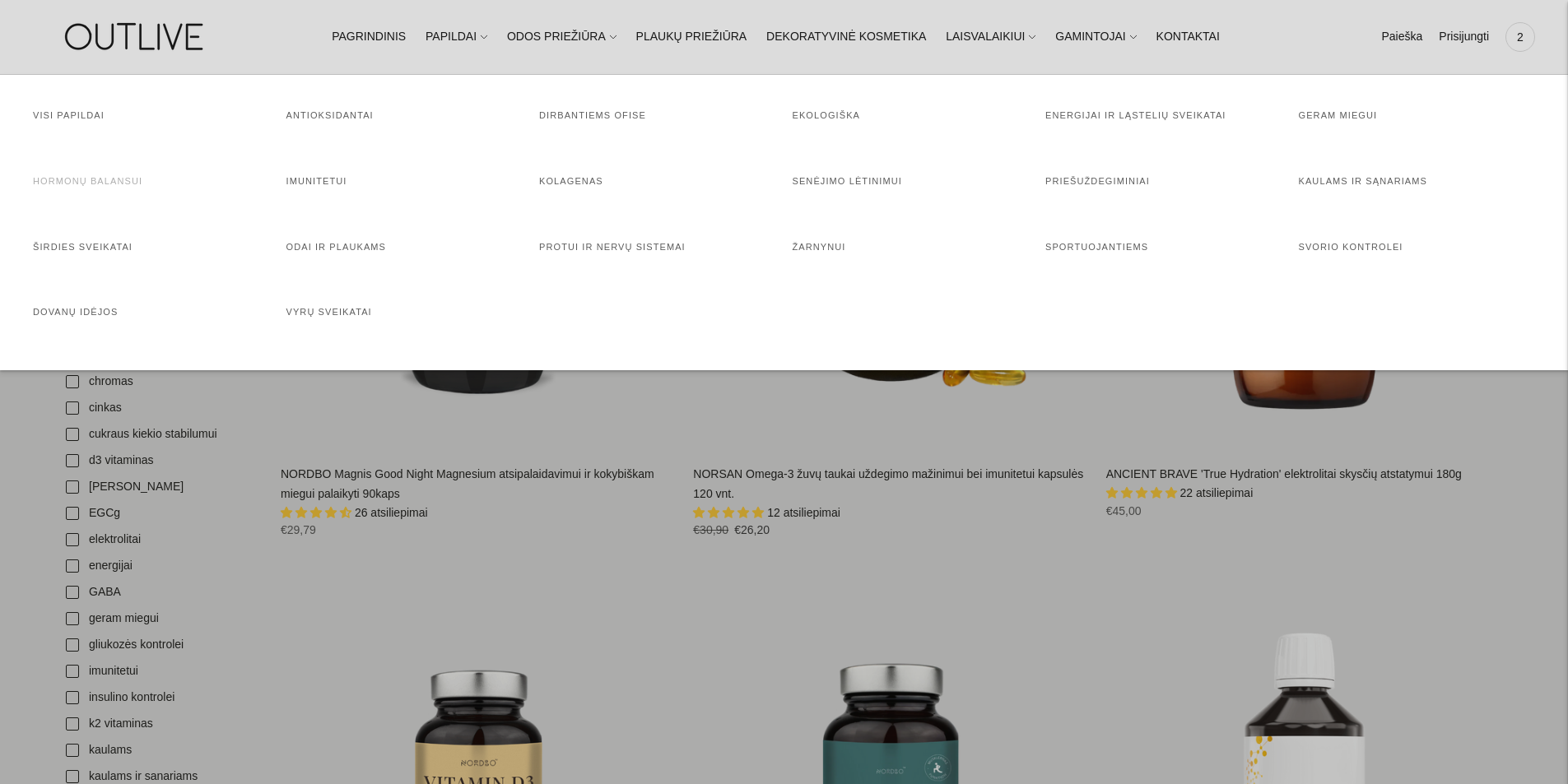
click at [122, 177] on link "Hormonų balansui" at bounding box center [88, 181] width 110 height 10
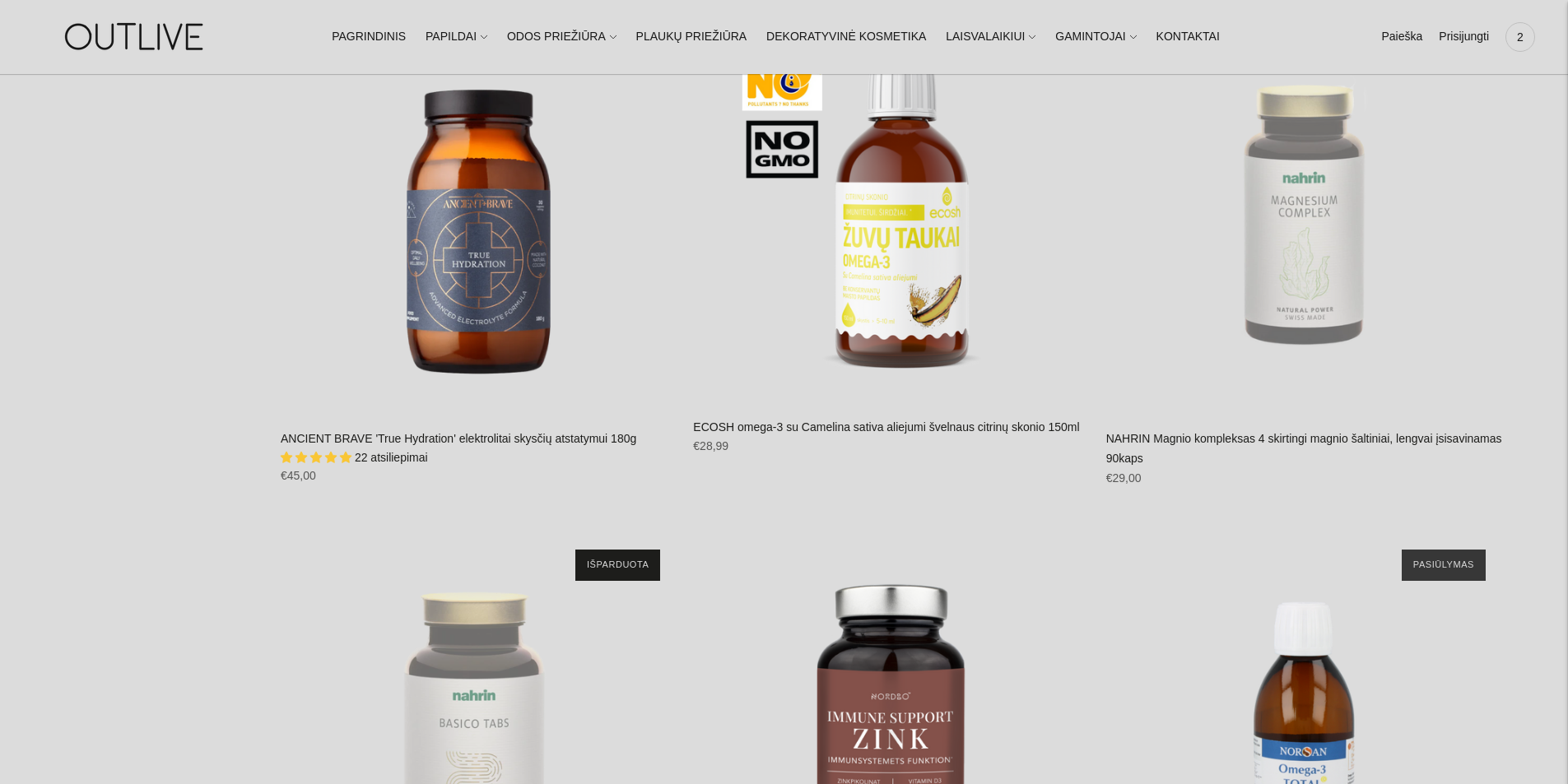
scroll to position [3104, 0]
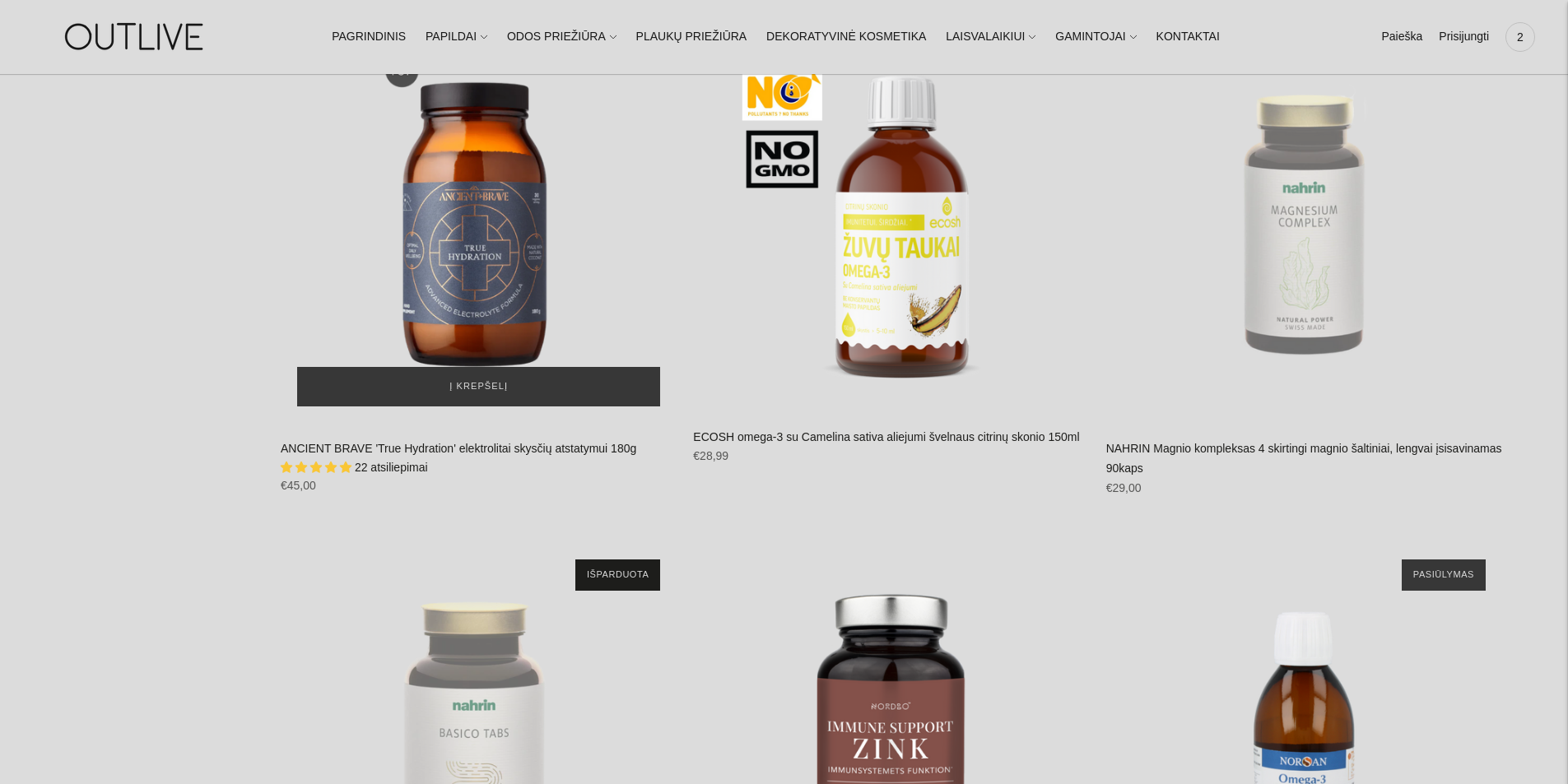
click at [491, 269] on div "ANCIENT BRAVE 'True Hydration' elektrolitai skysčių atstatymui 180g\a" at bounding box center [479, 225] width 396 height 396
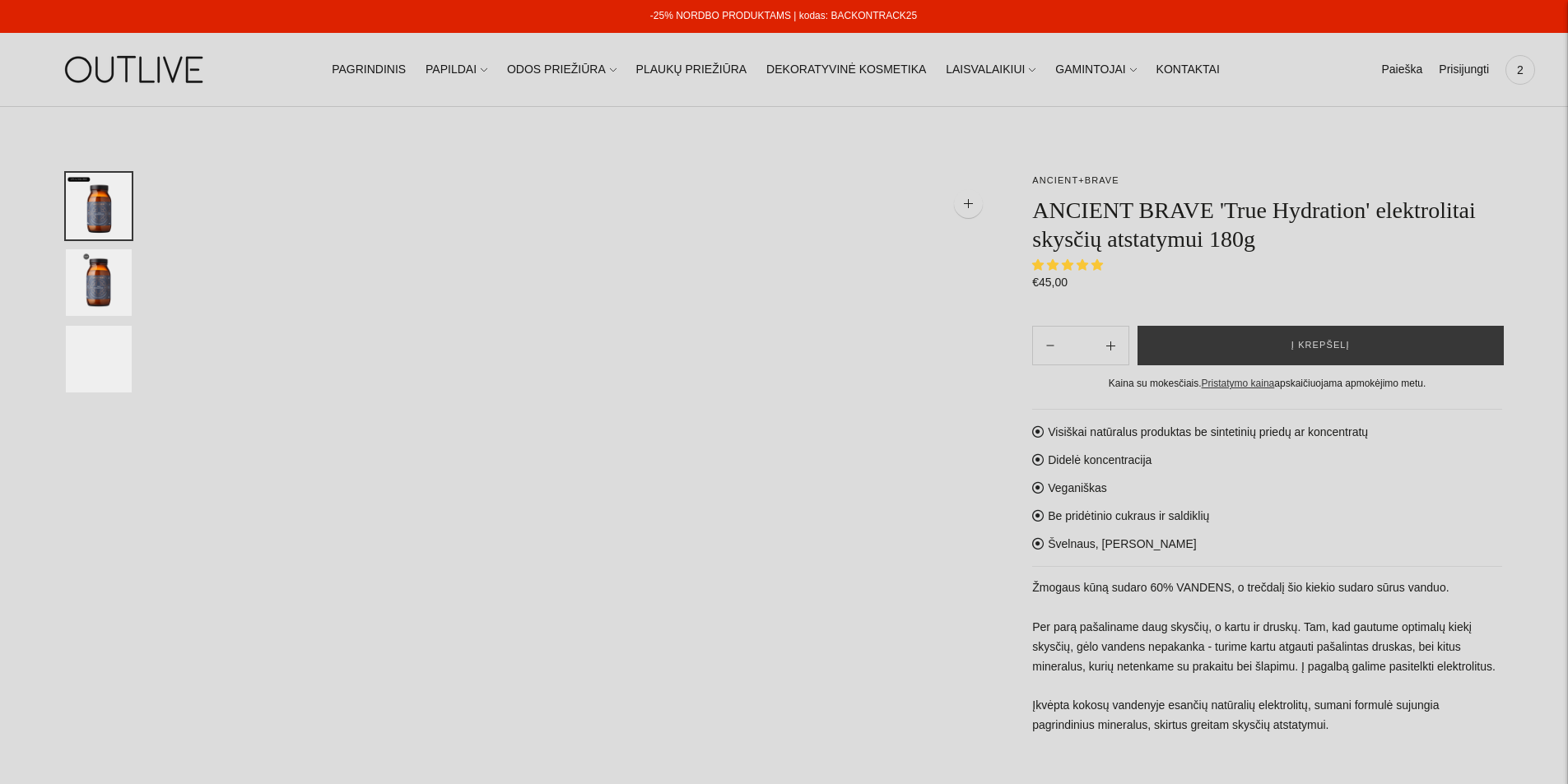
select select "**********"
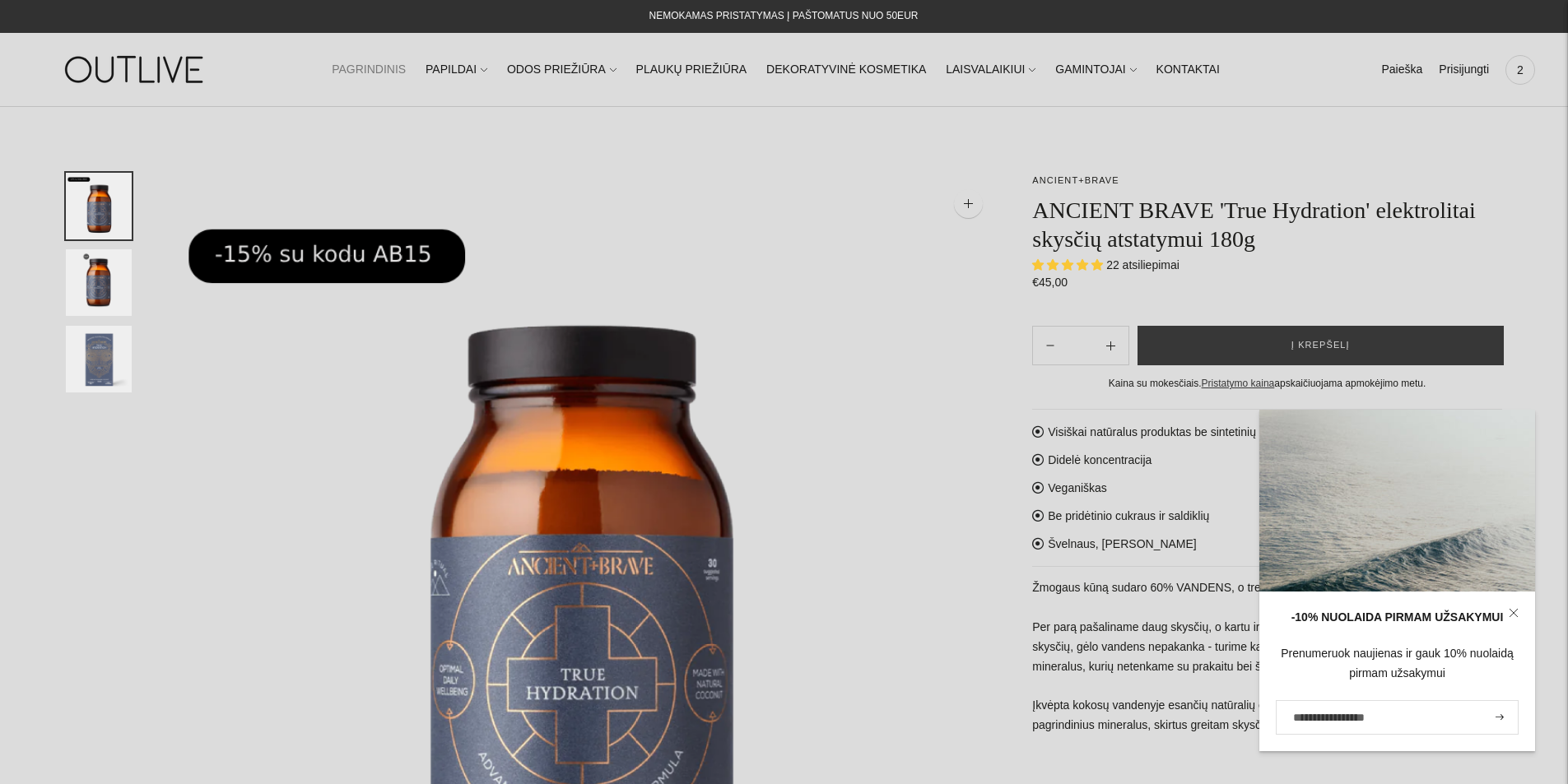
click at [402, 74] on link "PAGRINDINIS" at bounding box center [368, 70] width 74 height 37
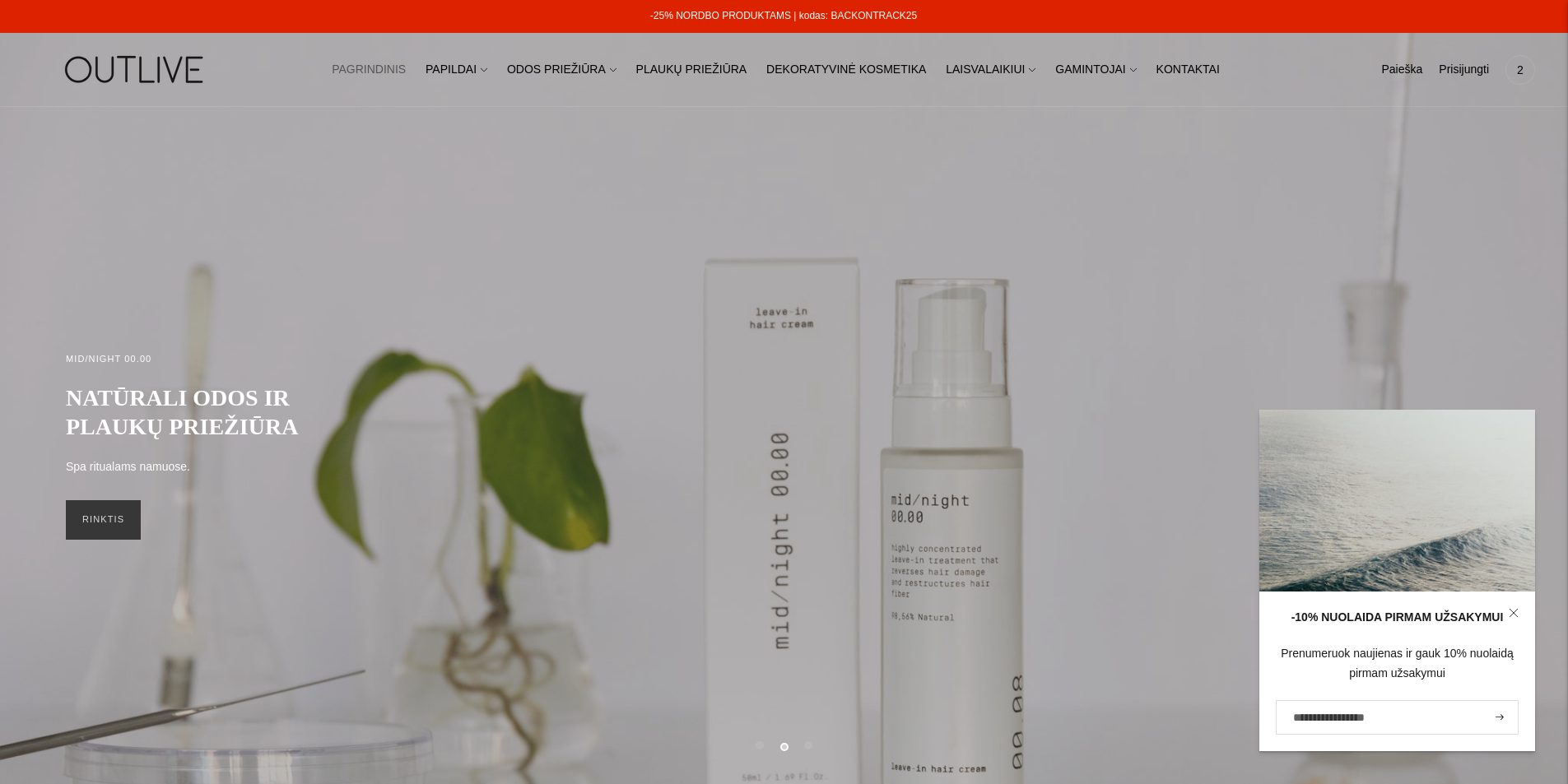
drag, startPoint x: 912, startPoint y: 13, endPoint x: 832, endPoint y: 13, distance: 80.0
click at [832, 13] on div "-25% NORDBO PRODUKTAMS | kodas: BACKONTRACK25" at bounding box center [783, 16] width 1569 height 33
copy link "BACKONTRACK25"
click at [1522, 72] on span "2" at bounding box center [1520, 70] width 23 height 23
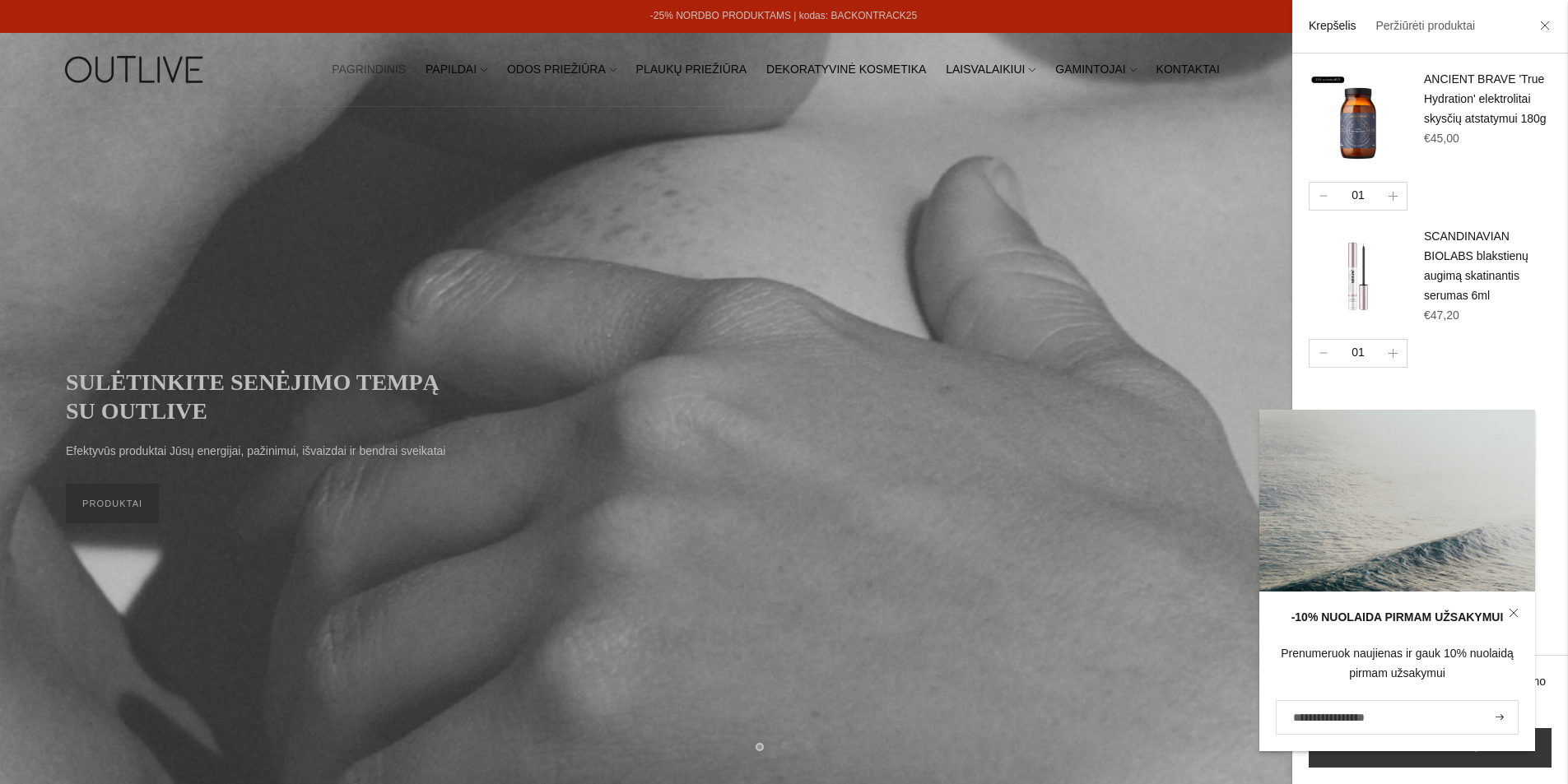
click at [1344, 720] on input "El. pašto adresas" at bounding box center [1397, 718] width 243 height 35
click at [1327, 719] on input "El. pašto adresas" at bounding box center [1397, 718] width 243 height 35
click at [1384, 715] on input "El. pašto adresas" at bounding box center [1397, 718] width 243 height 35
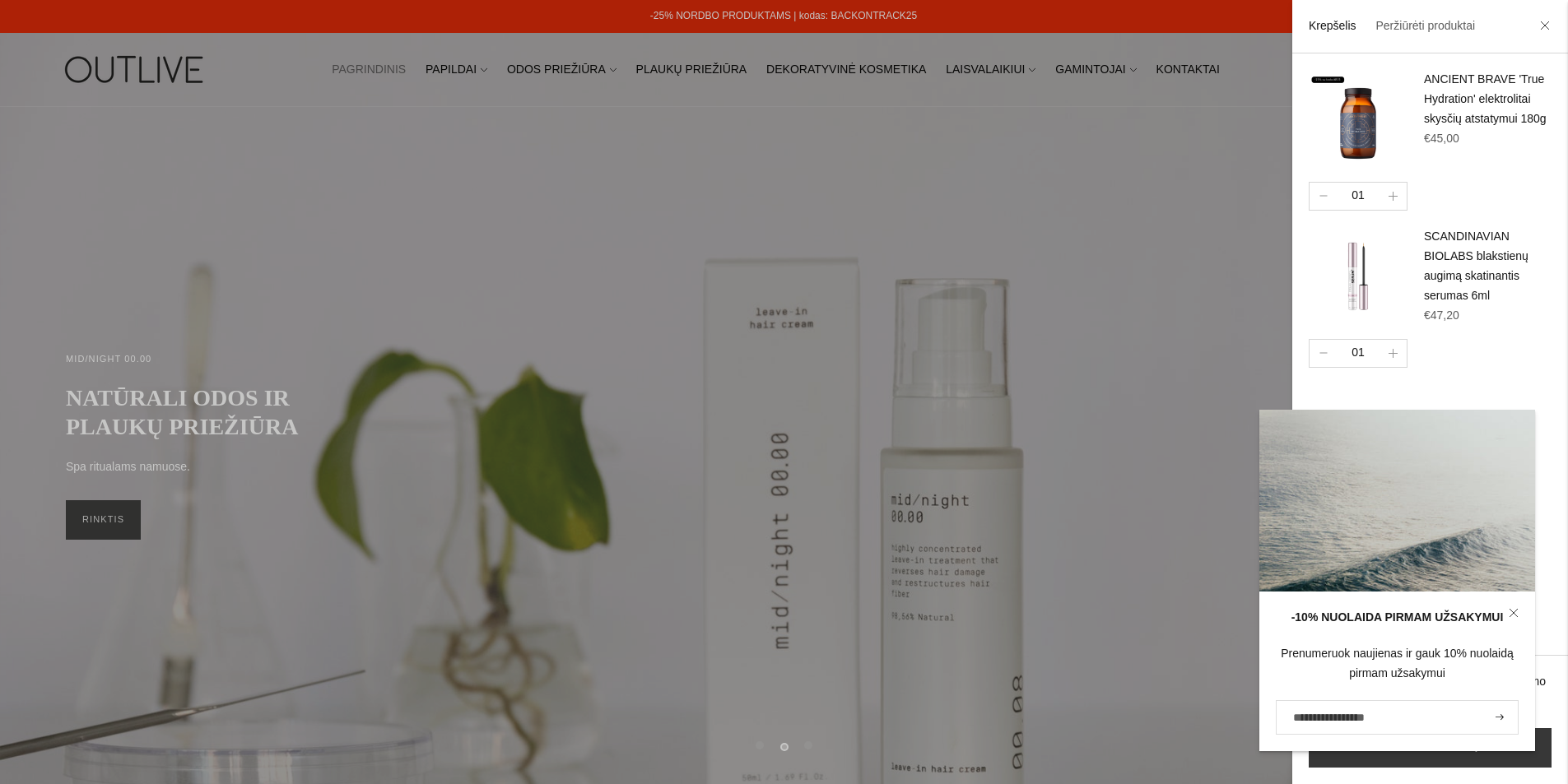
click at [1302, 716] on input "El. pašto adresas" at bounding box center [1397, 718] width 243 height 35
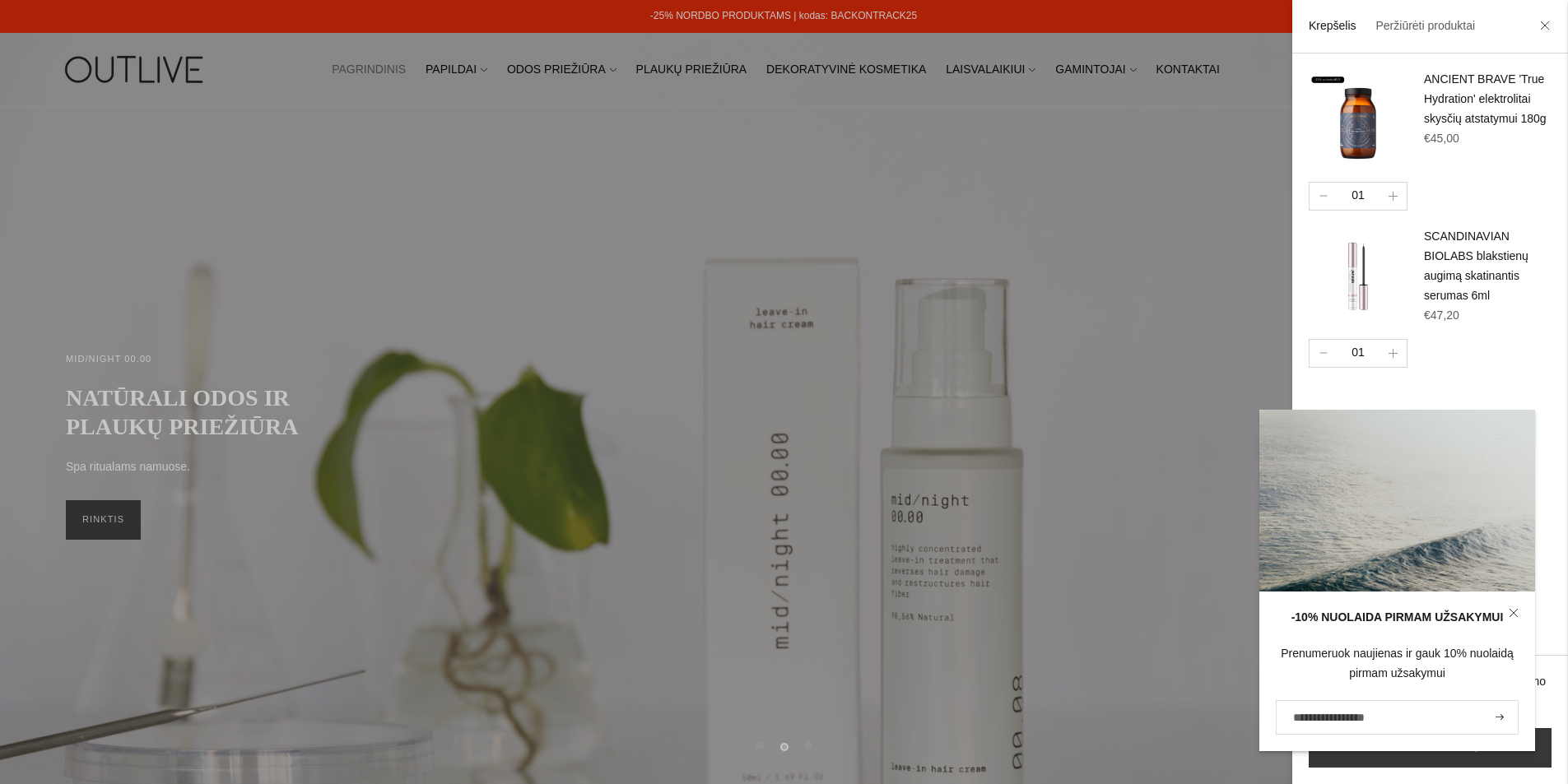
click at [1302, 716] on input "El. pašto adresas" at bounding box center [1397, 718] width 243 height 35
click at [1292, 715] on input "El. pašto adresas" at bounding box center [1397, 718] width 243 height 35
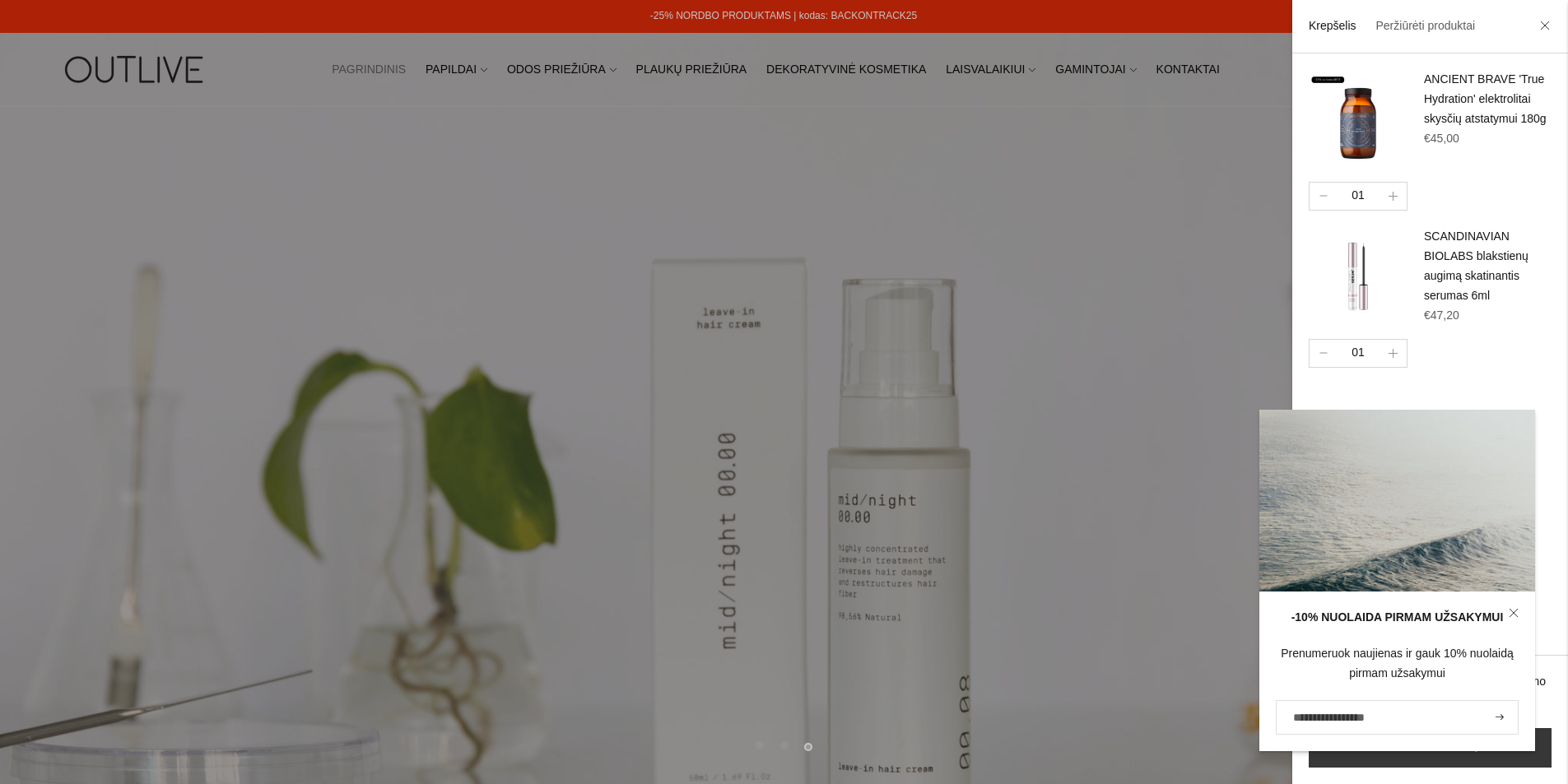
click at [1292, 715] on input "El. pašto adresas" at bounding box center [1397, 718] width 243 height 35
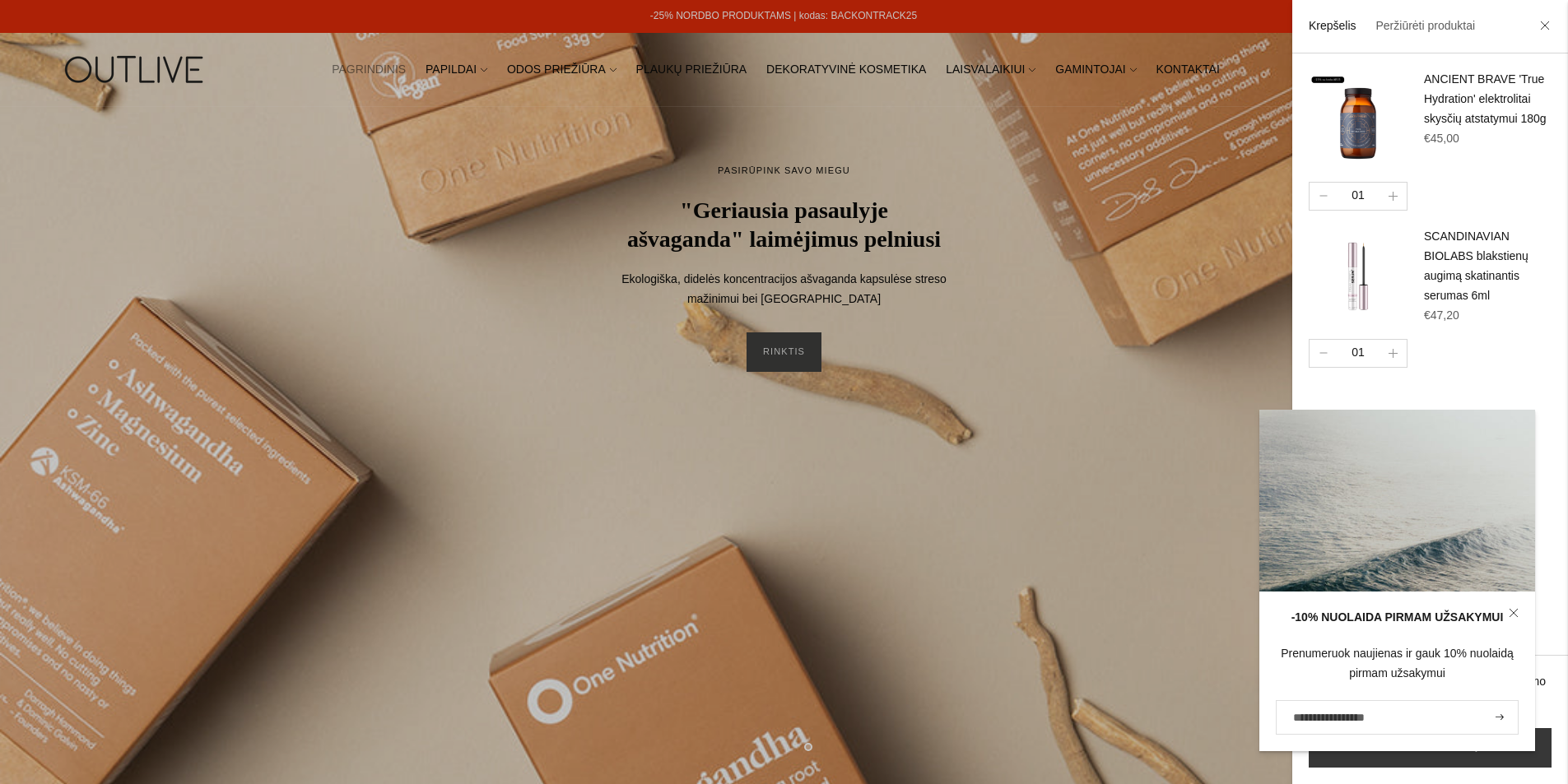
click at [1305, 726] on input "El. pašto adresas" at bounding box center [1397, 718] width 243 height 35
click at [1300, 716] on input "El. pašto adresas" at bounding box center [1397, 718] width 243 height 35
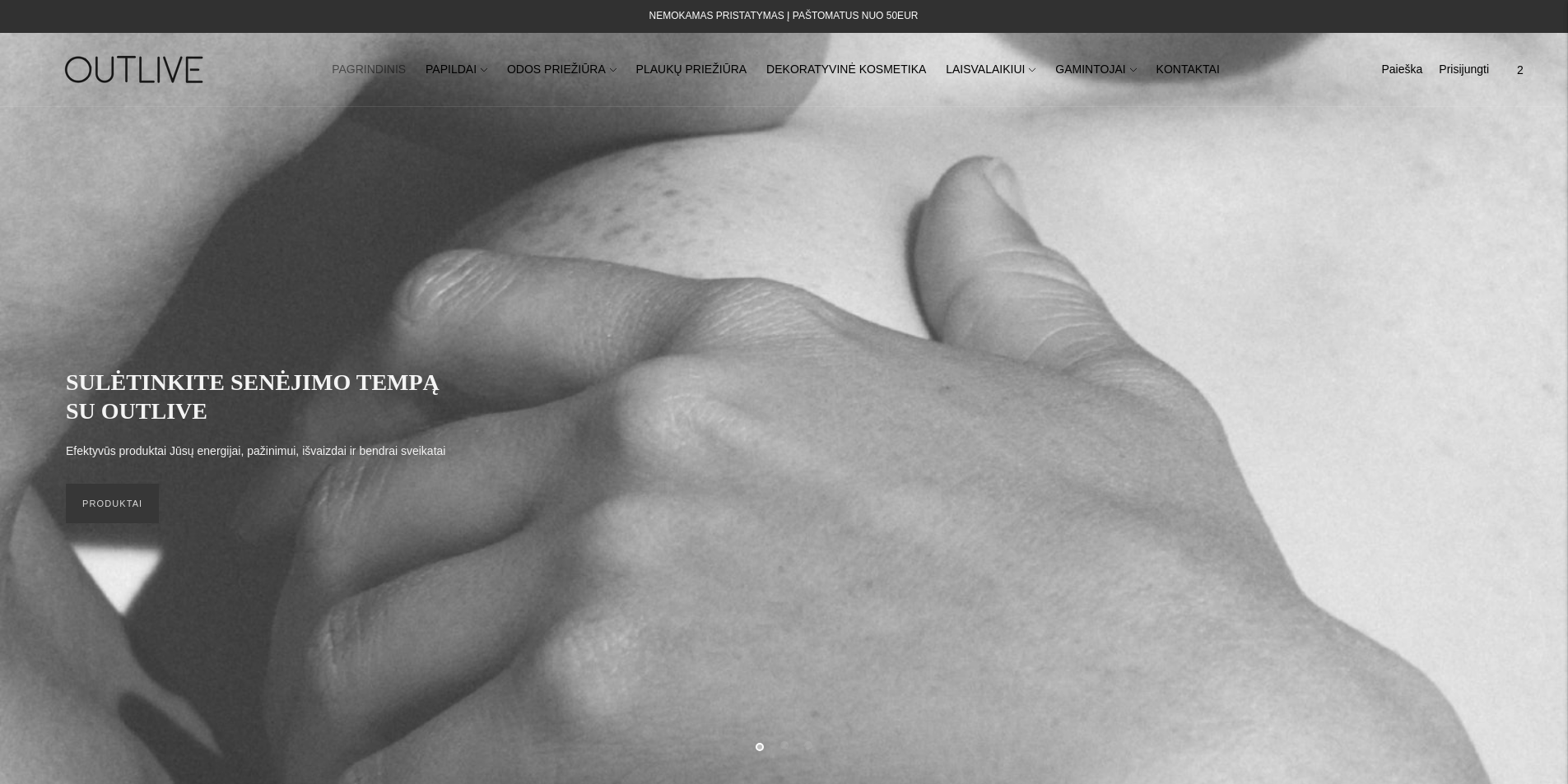
click at [1522, 65] on span "2" at bounding box center [1520, 70] width 23 height 23
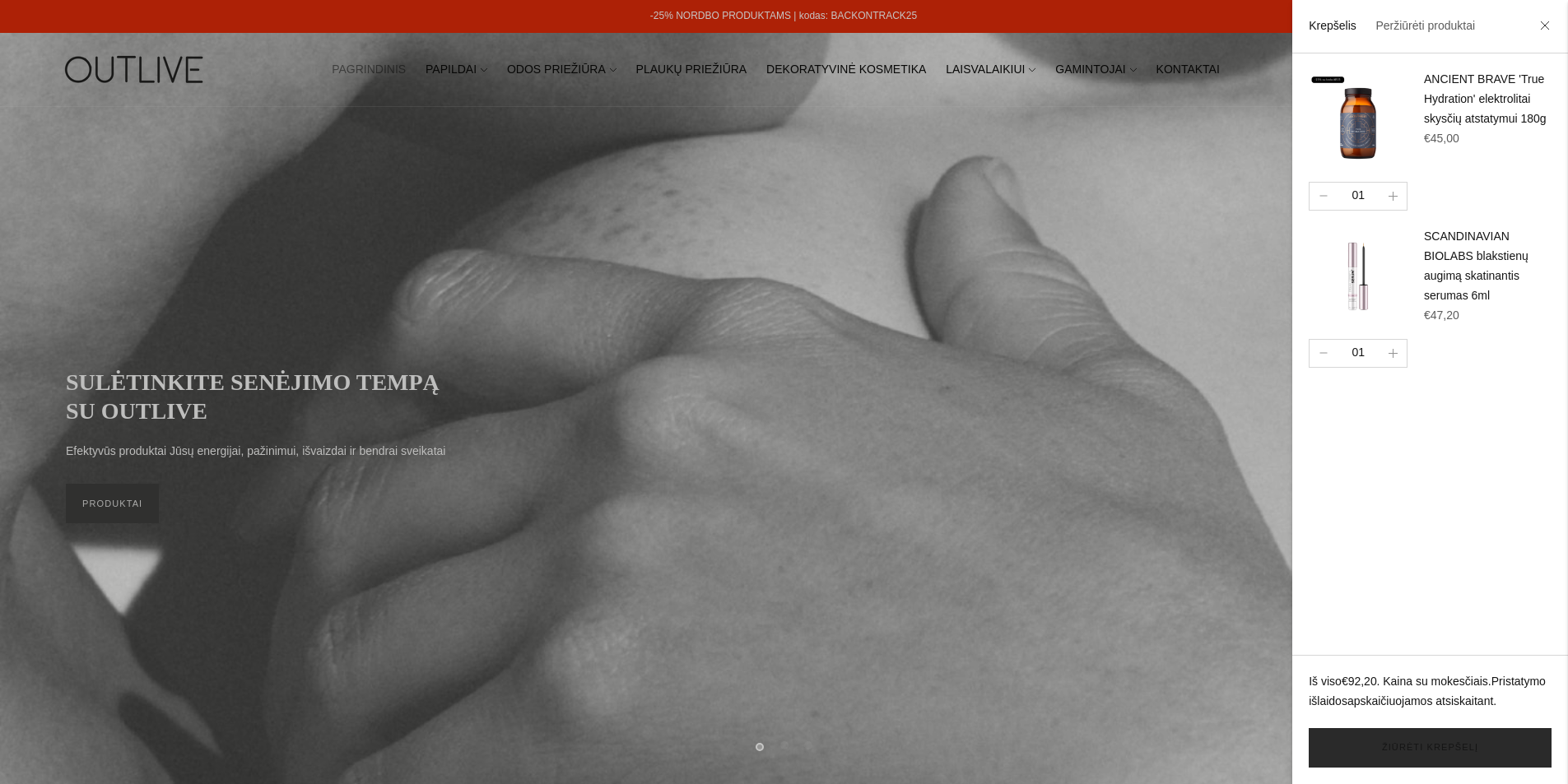
click at [1377, 747] on link "Žiūrėti krepšelį" at bounding box center [1430, 748] width 243 height 39
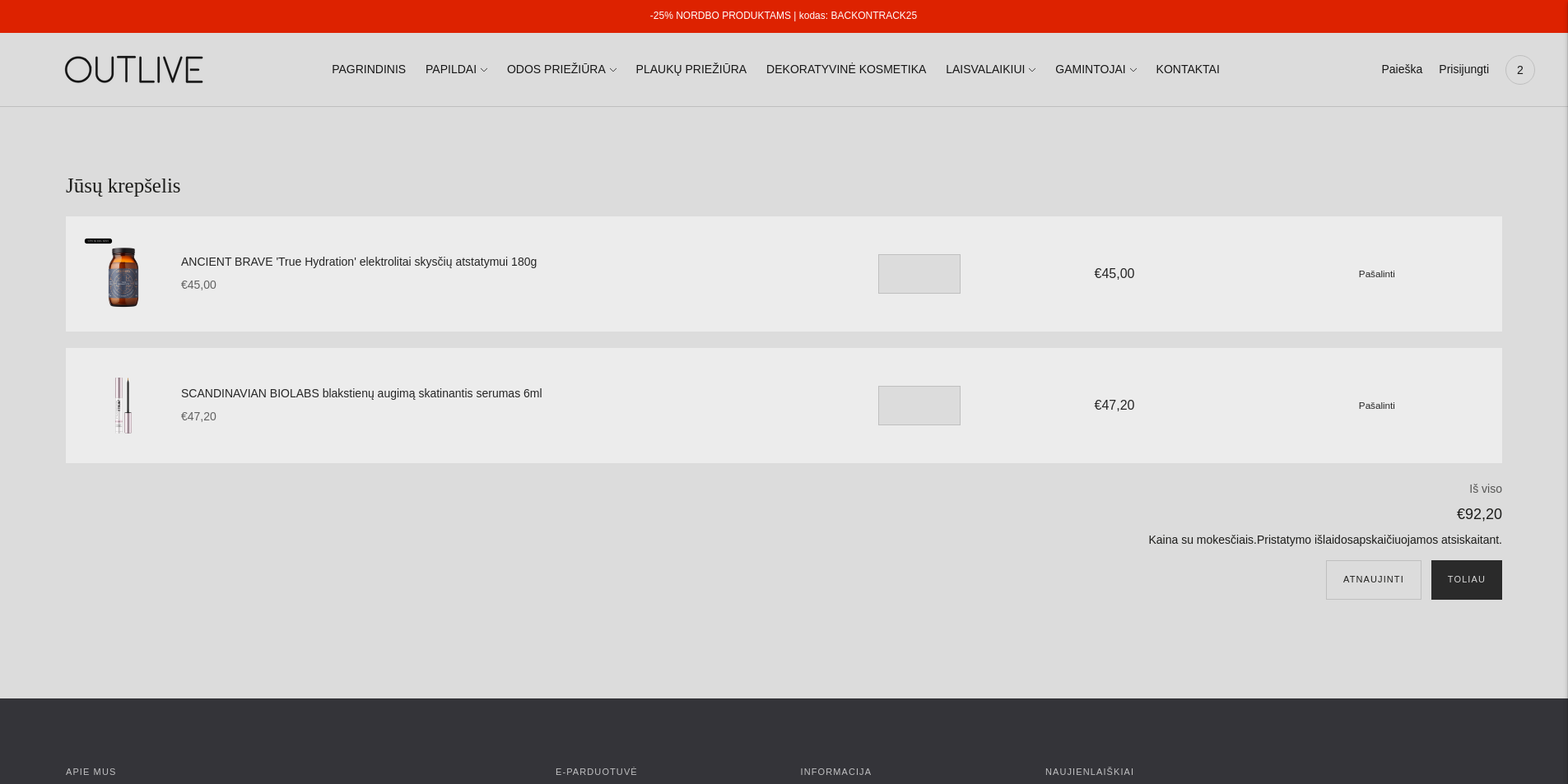
click at [1471, 584] on button "Toliau" at bounding box center [1466, 580] width 71 height 39
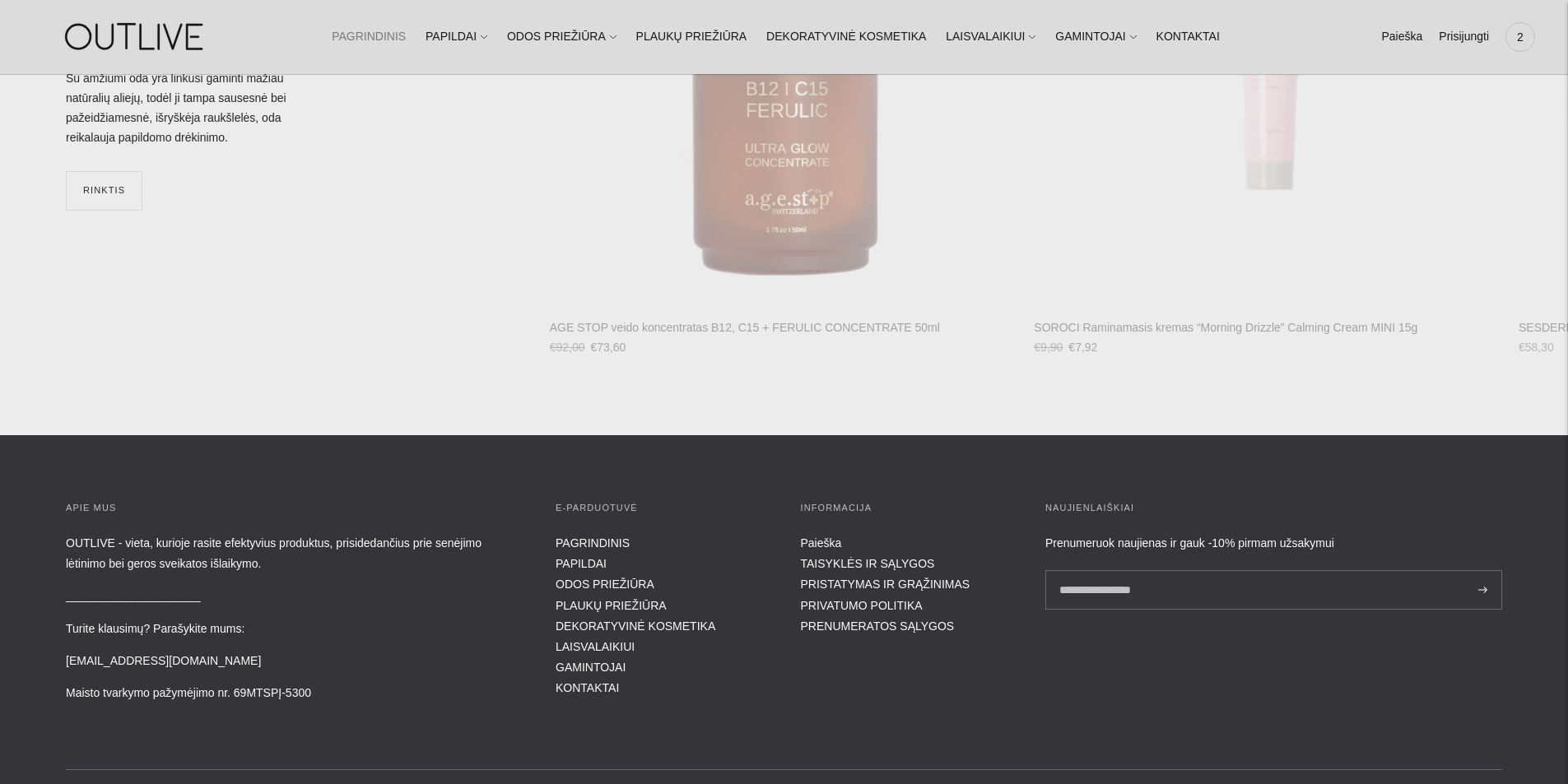
scroll to position [6922, 0]
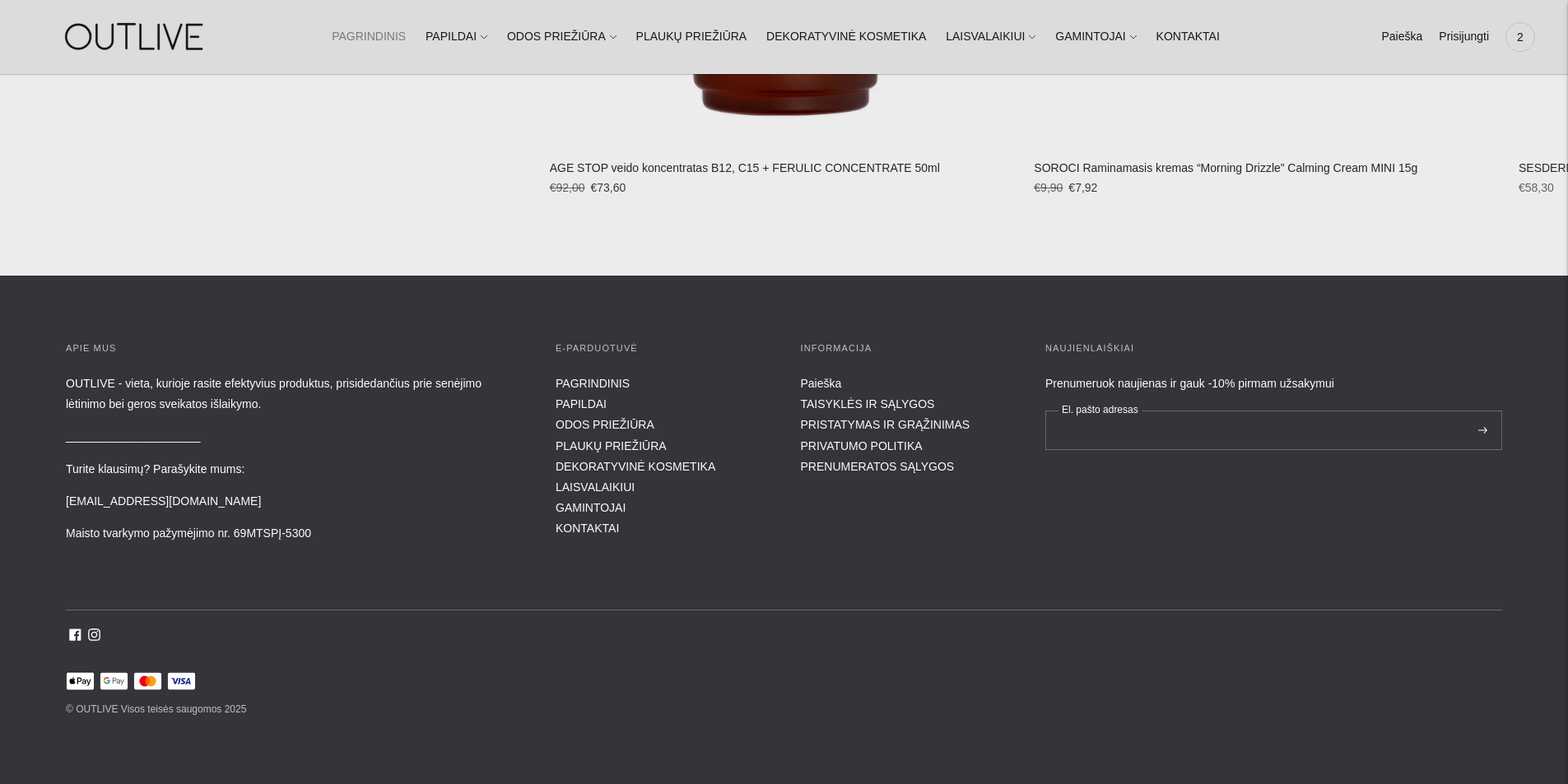
click at [1210, 435] on input "El. pašto adresas" at bounding box center [1273, 430] width 457 height 39
type input "**********"
click at [1473, 411] on button at bounding box center [1482, 430] width 19 height 39
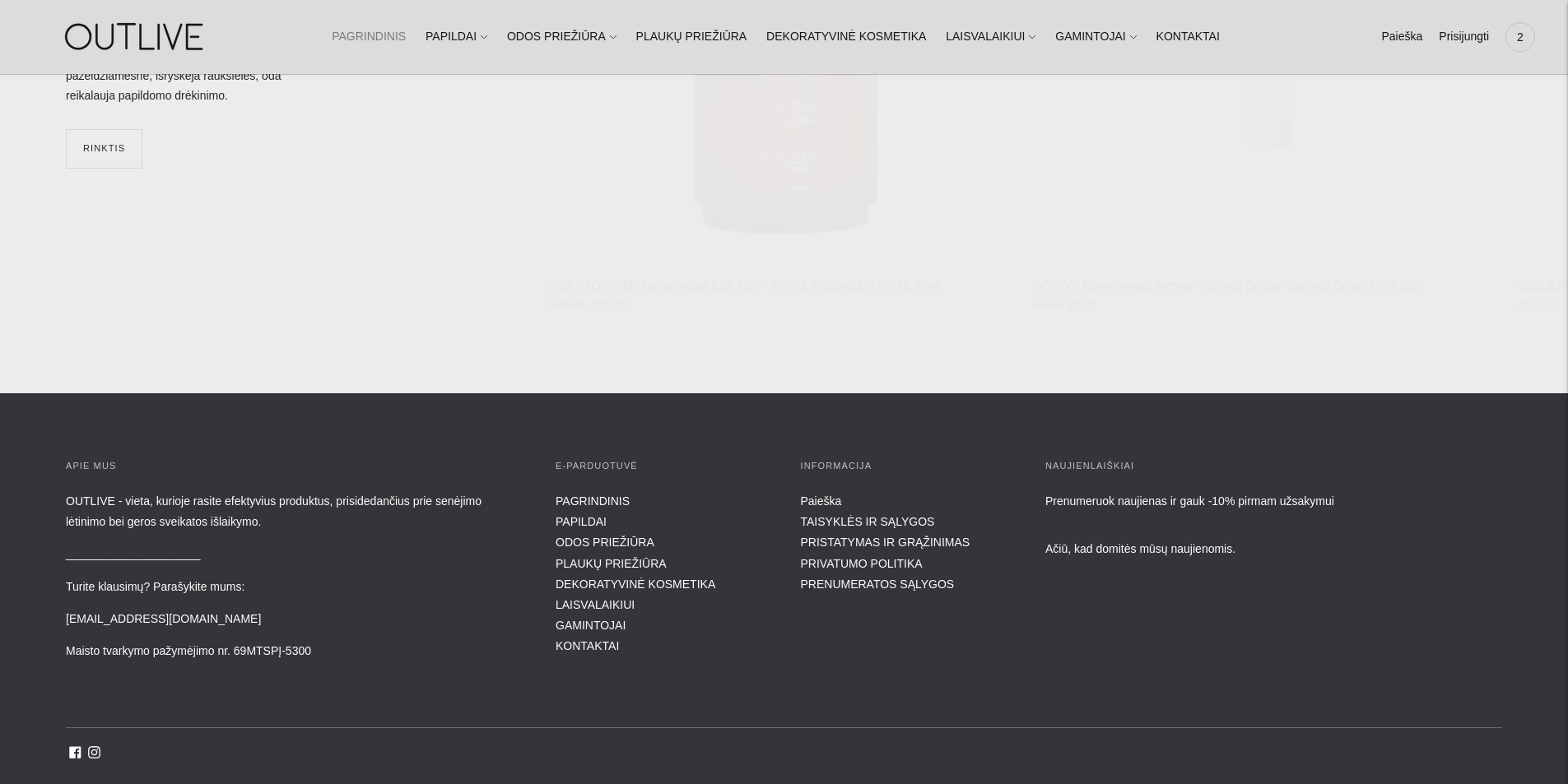
scroll to position [6922, 0]
